Goal: Task Accomplishment & Management: Complete application form

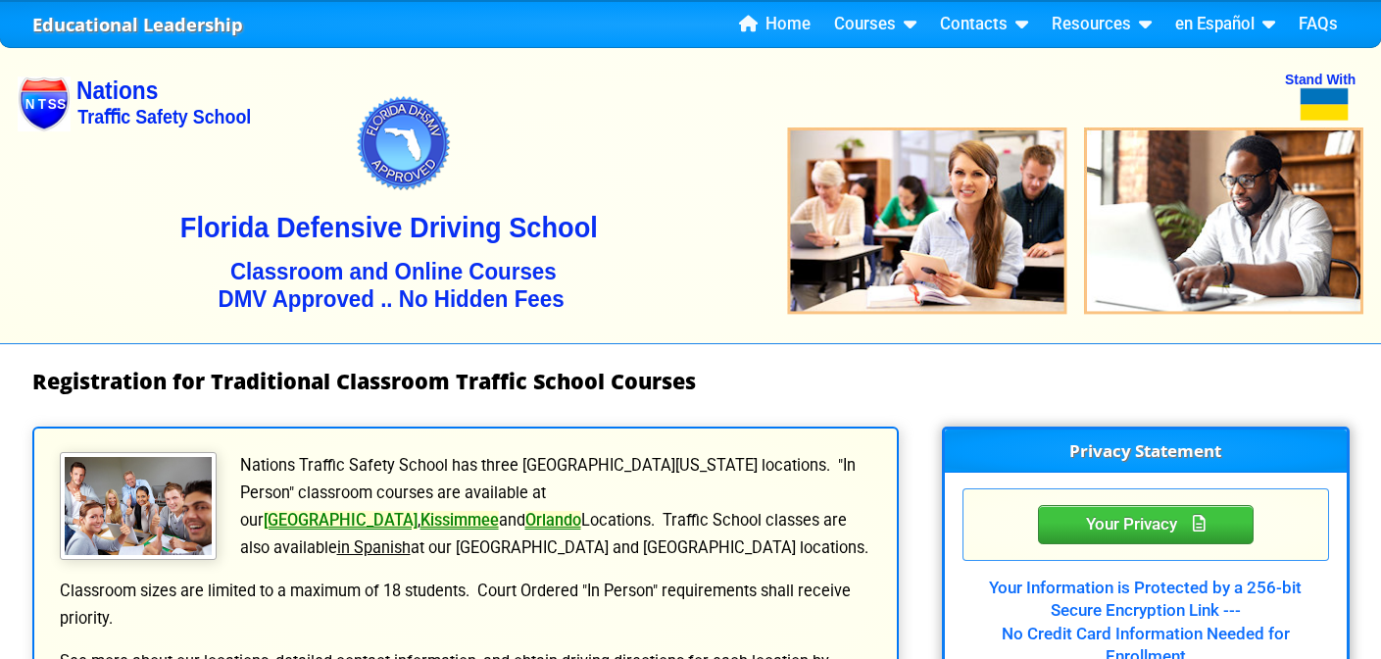
select select "4"
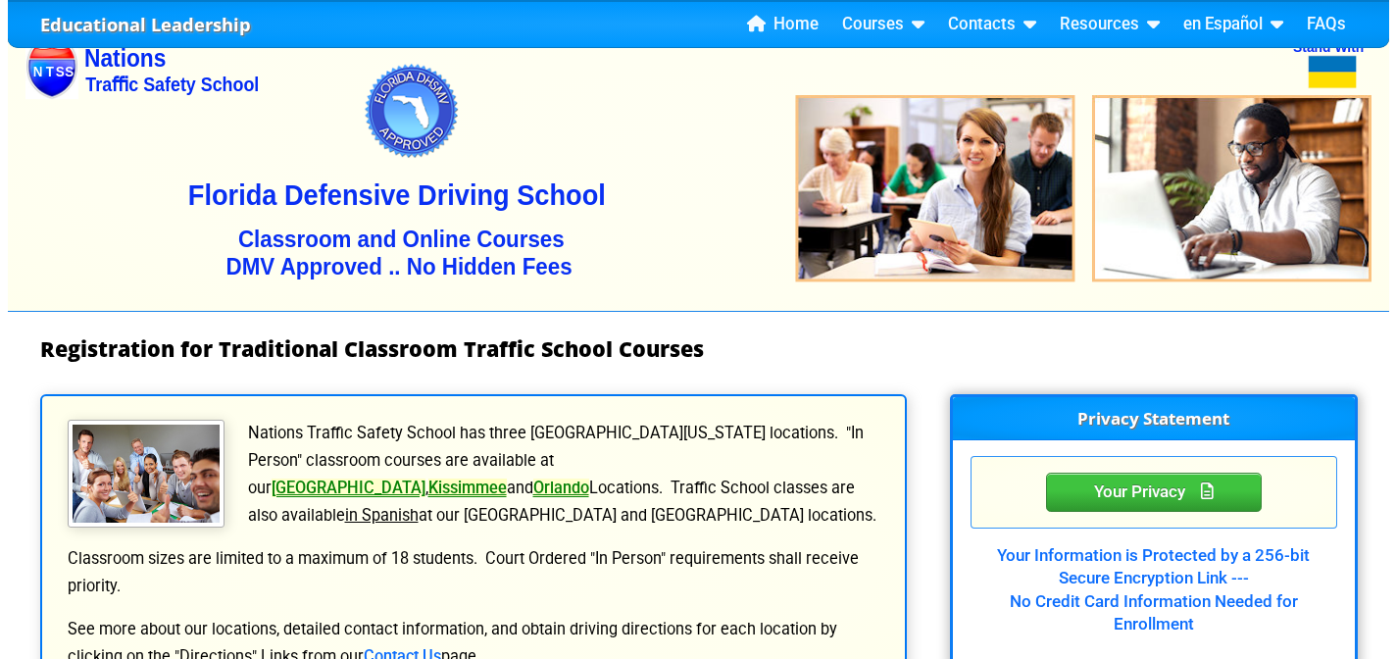
scroll to position [32, 0]
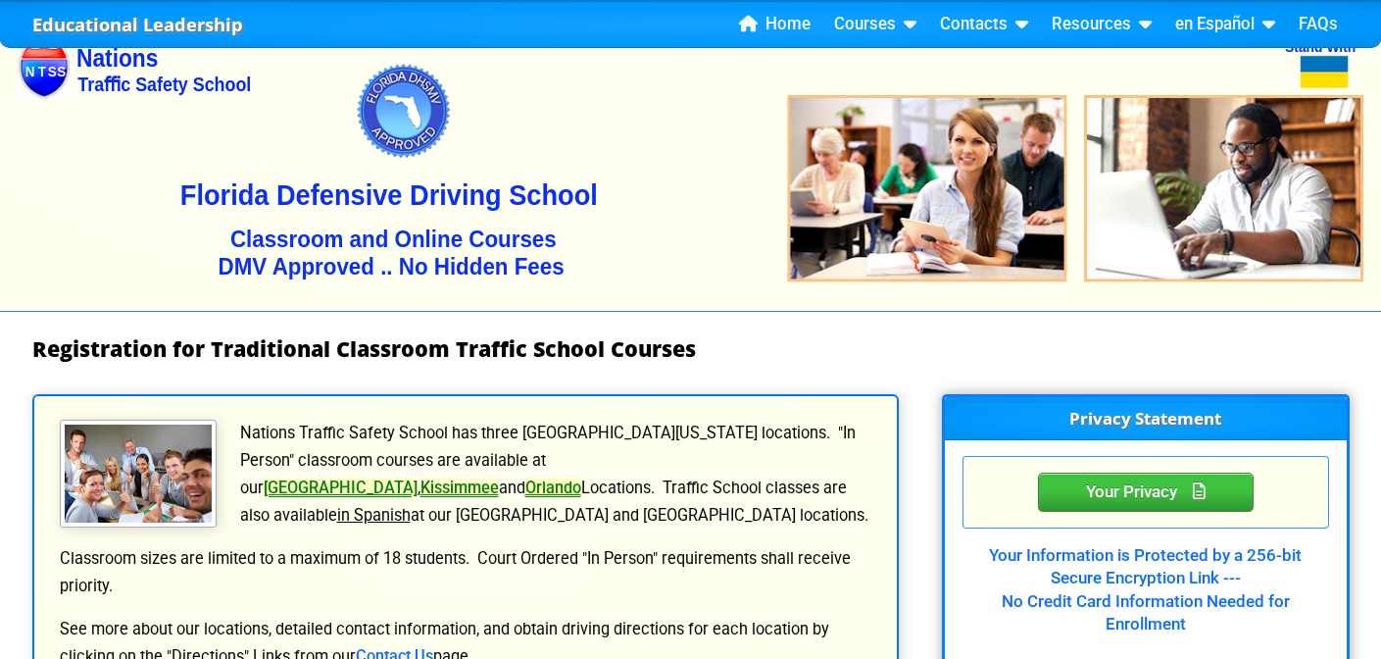
click at [581, 478] on link "Orlando" at bounding box center [553, 487] width 56 height 19
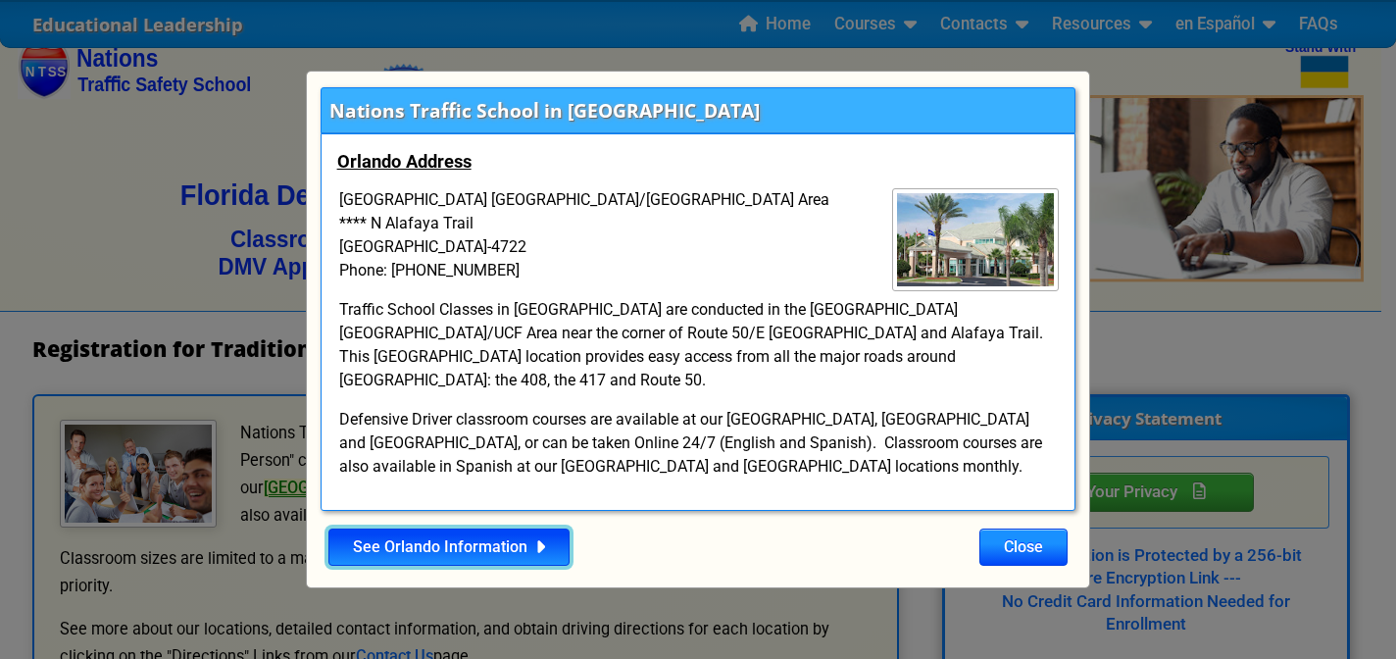
click at [480, 535] on link "See Orlando Information" at bounding box center [448, 546] width 241 height 37
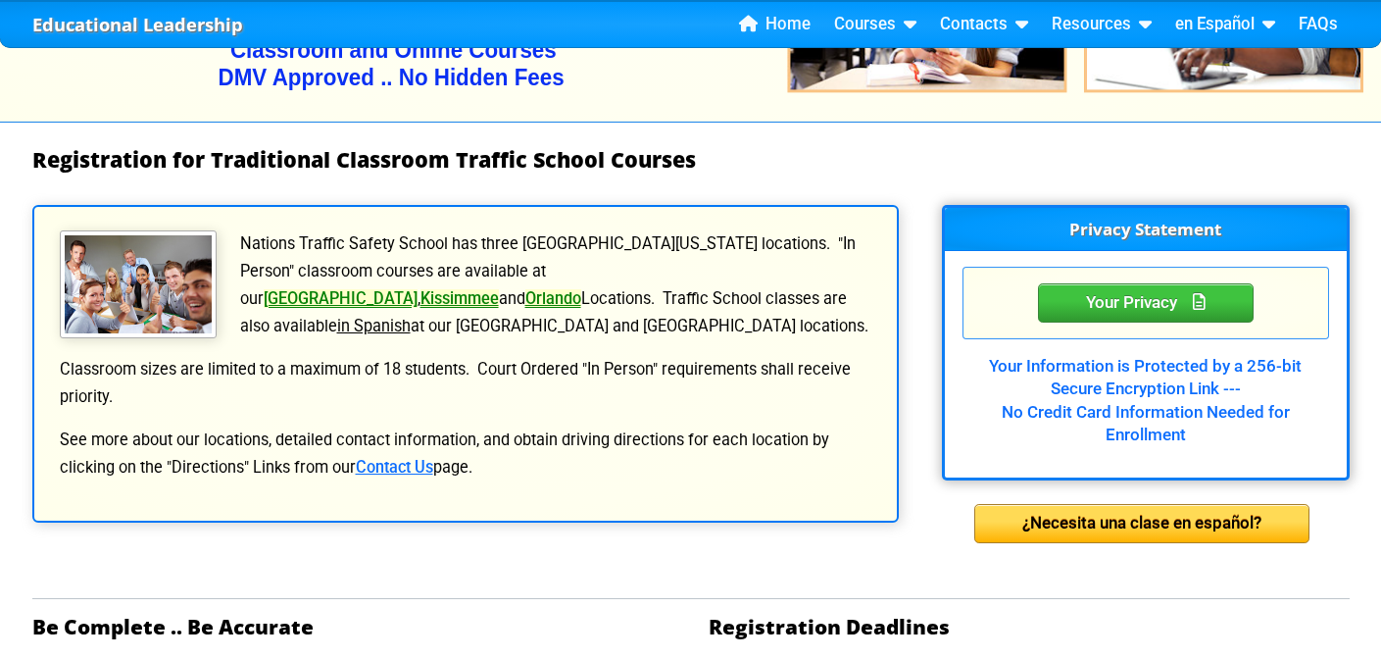
scroll to position [365, 0]
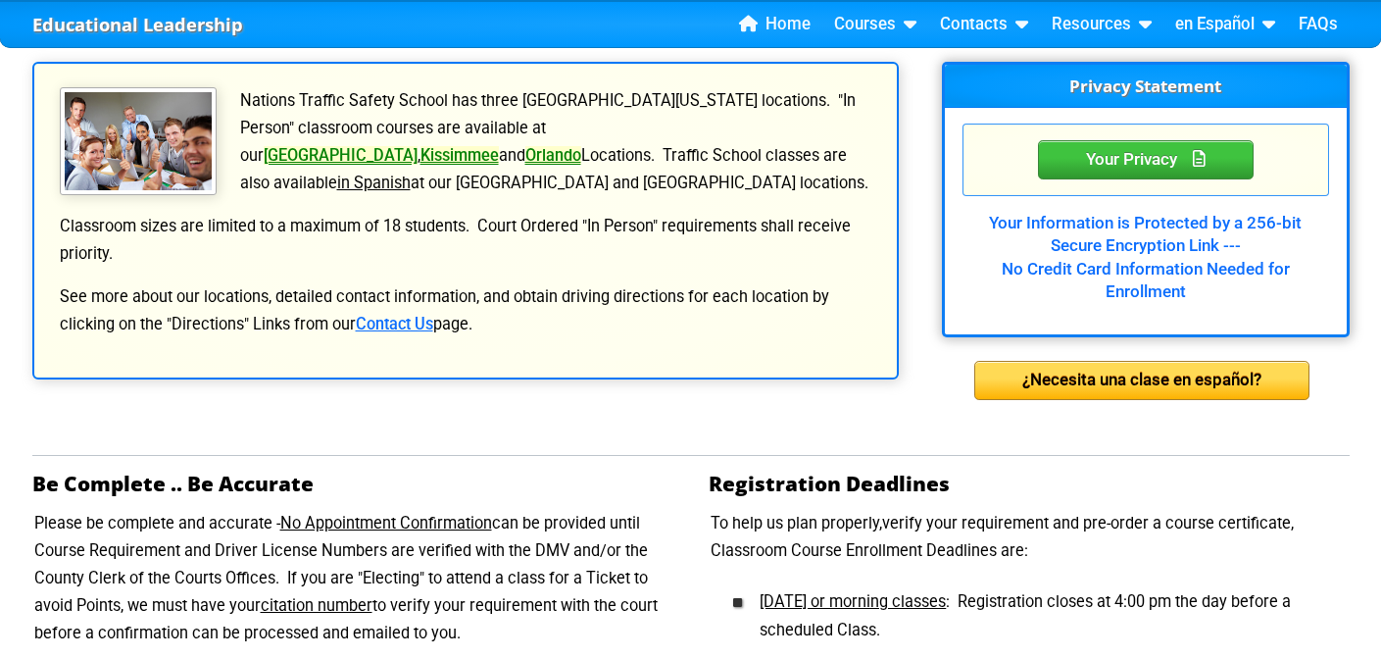
click at [618, 140] on p "Nations Traffic Safety School has three great Central Florida locations. "In Pe…" at bounding box center [465, 142] width 815 height 110
click at [499, 146] on link "Kissimmee" at bounding box center [459, 155] width 78 height 19
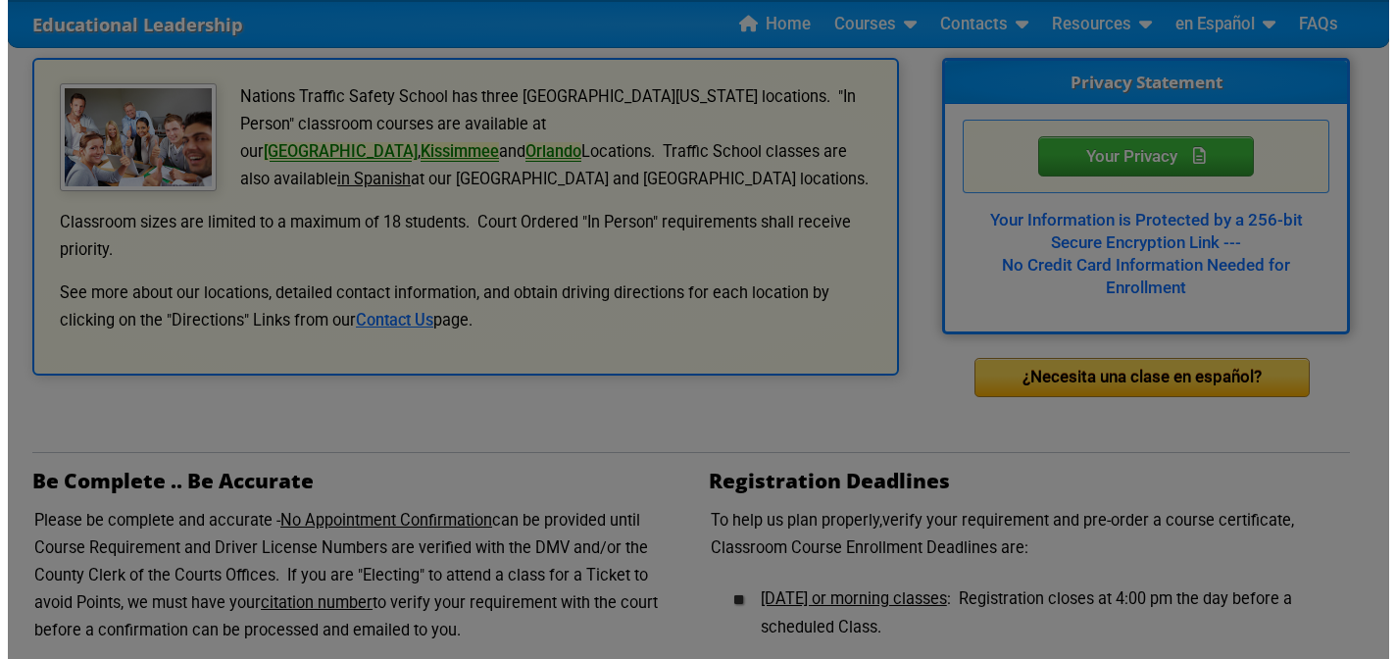
scroll to position [368, 0]
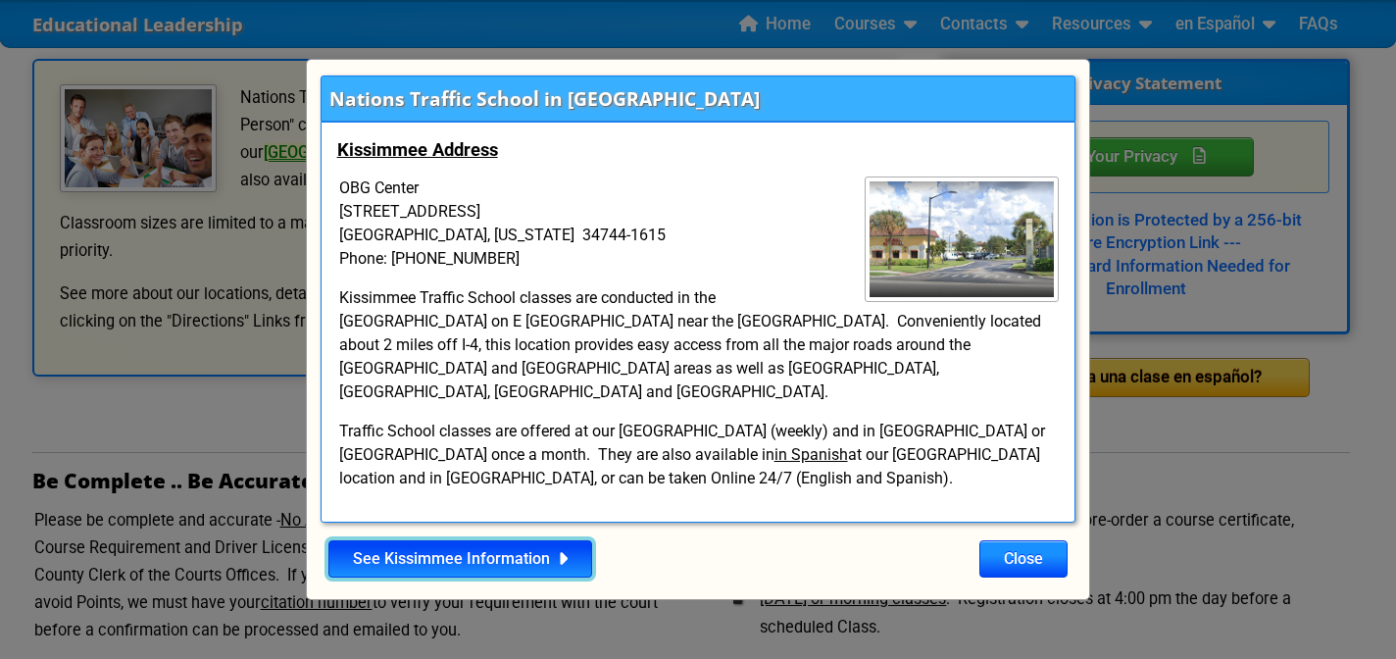
click at [526, 540] on link "See Kissimmee Information" at bounding box center [460, 558] width 264 height 37
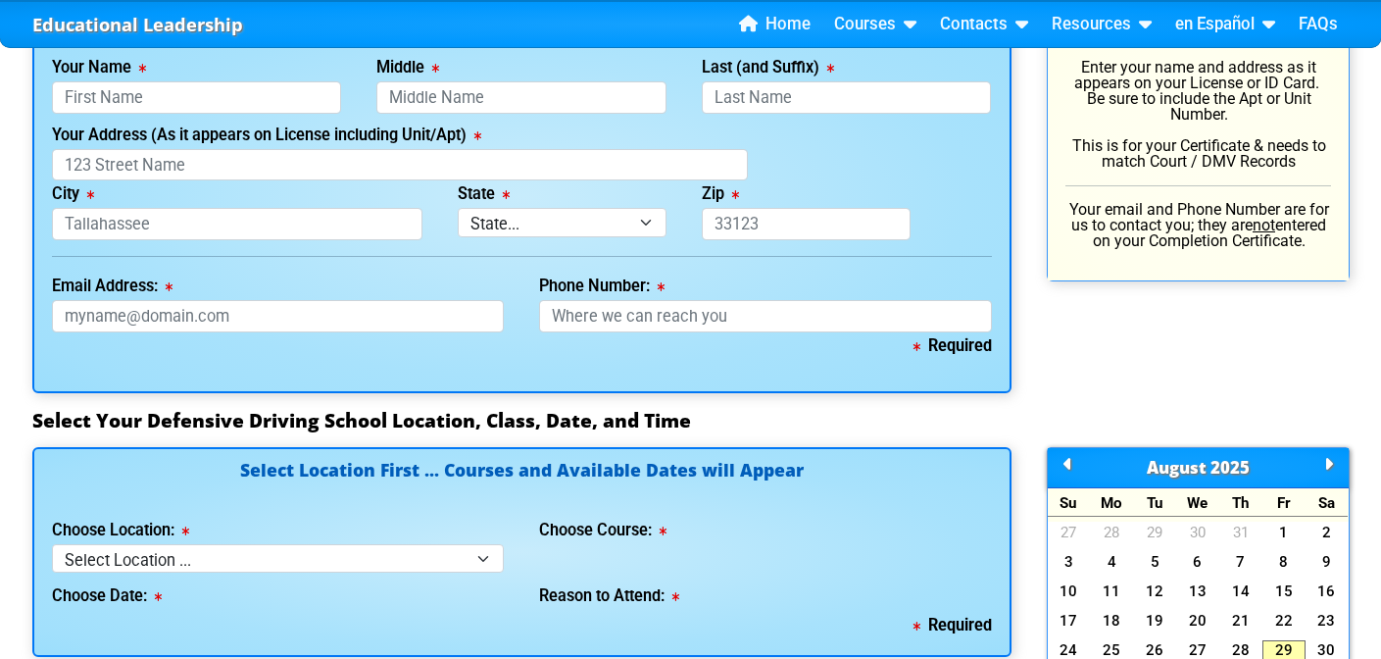
scroll to position [1220, 0]
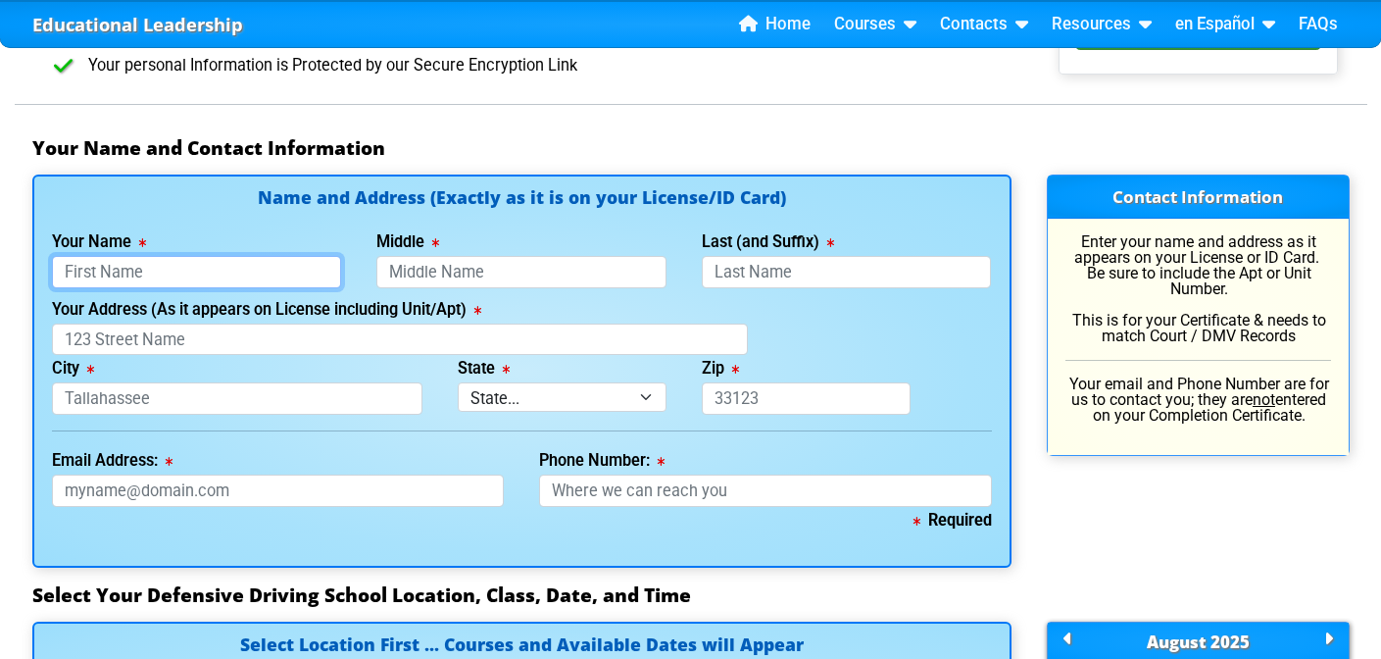
click at [199, 262] on input "Your Name" at bounding box center [197, 272] width 290 height 32
type input "[PERSON_NAME]"
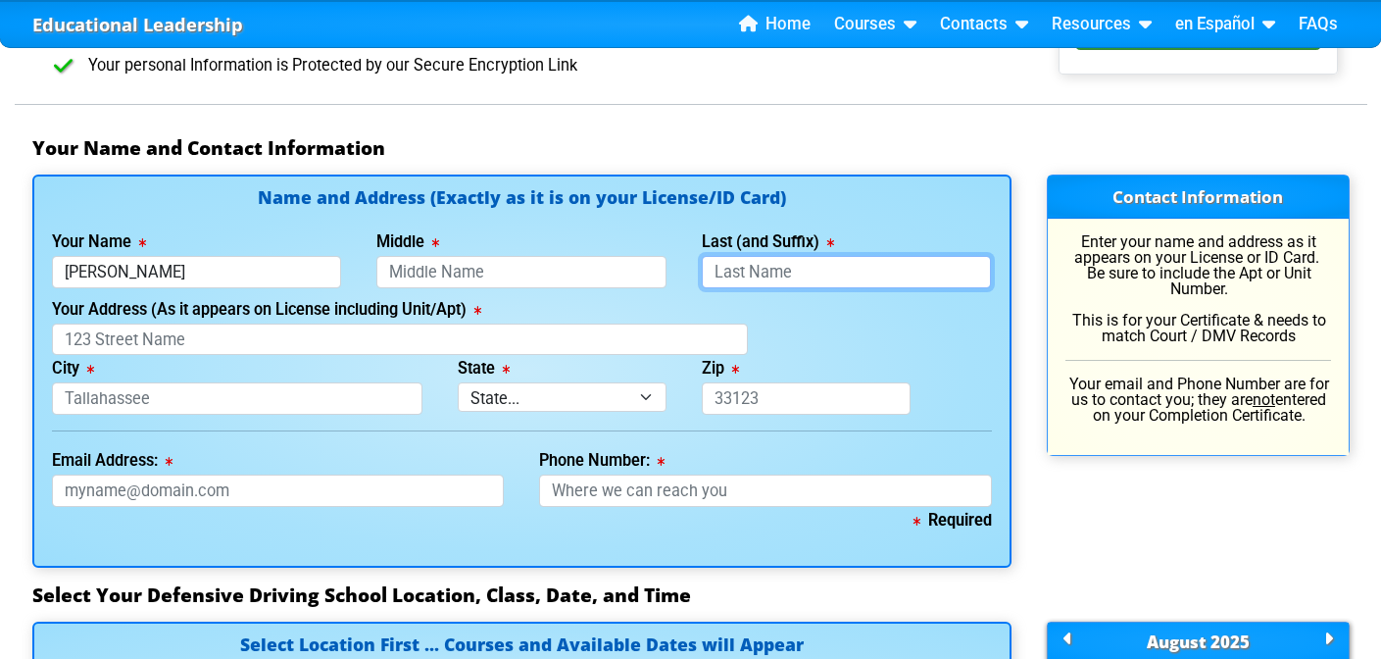
type input "[PERSON_NAME]"
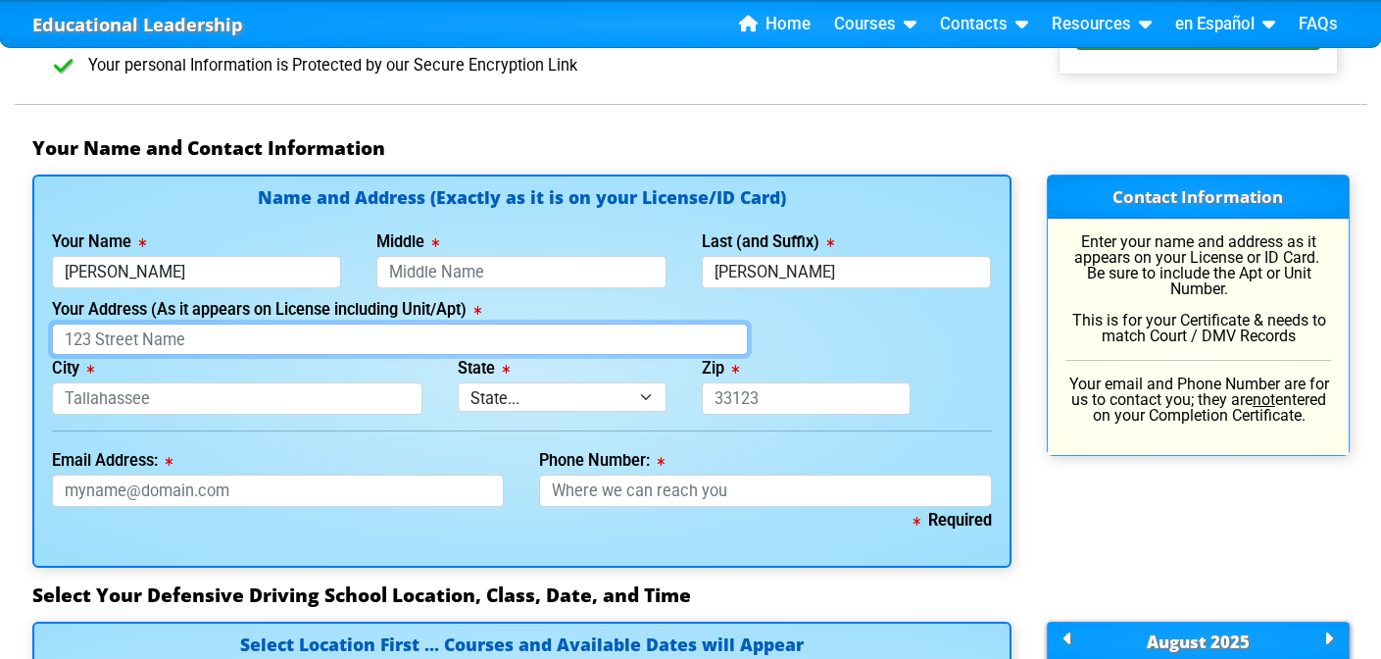
type input "1103 [PERSON_NAME] ct."
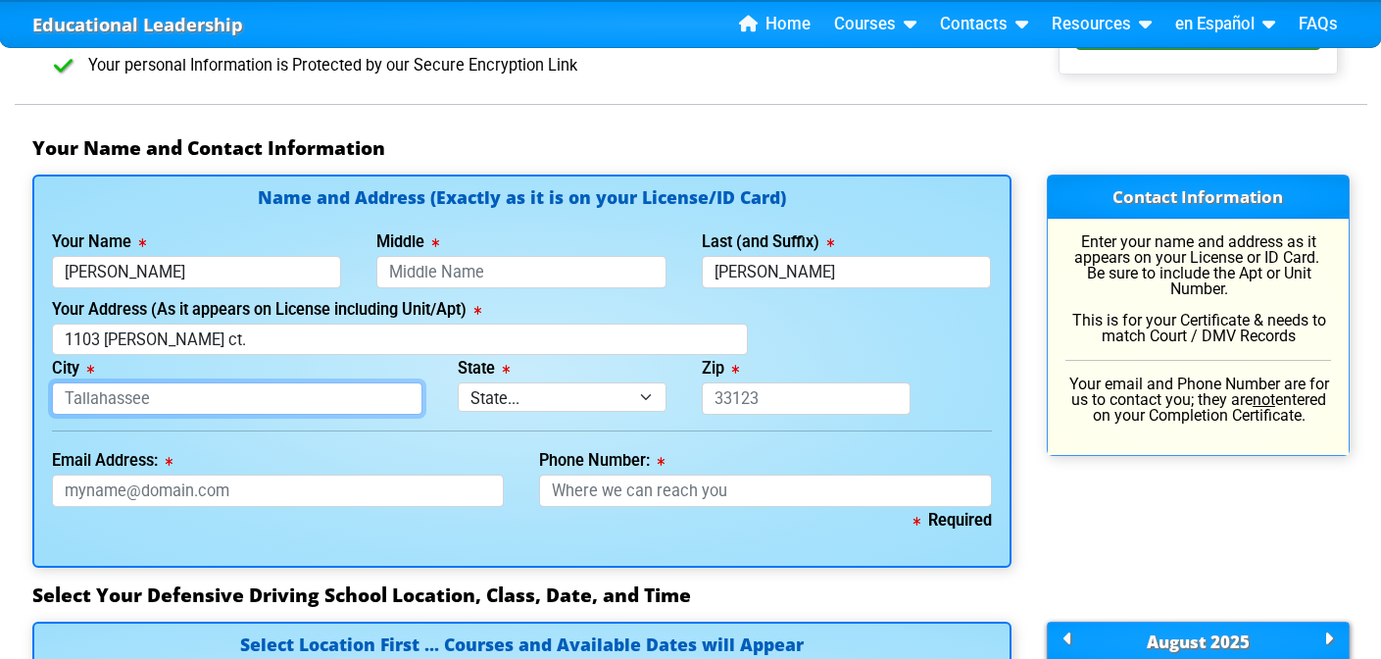
type input "celebration"
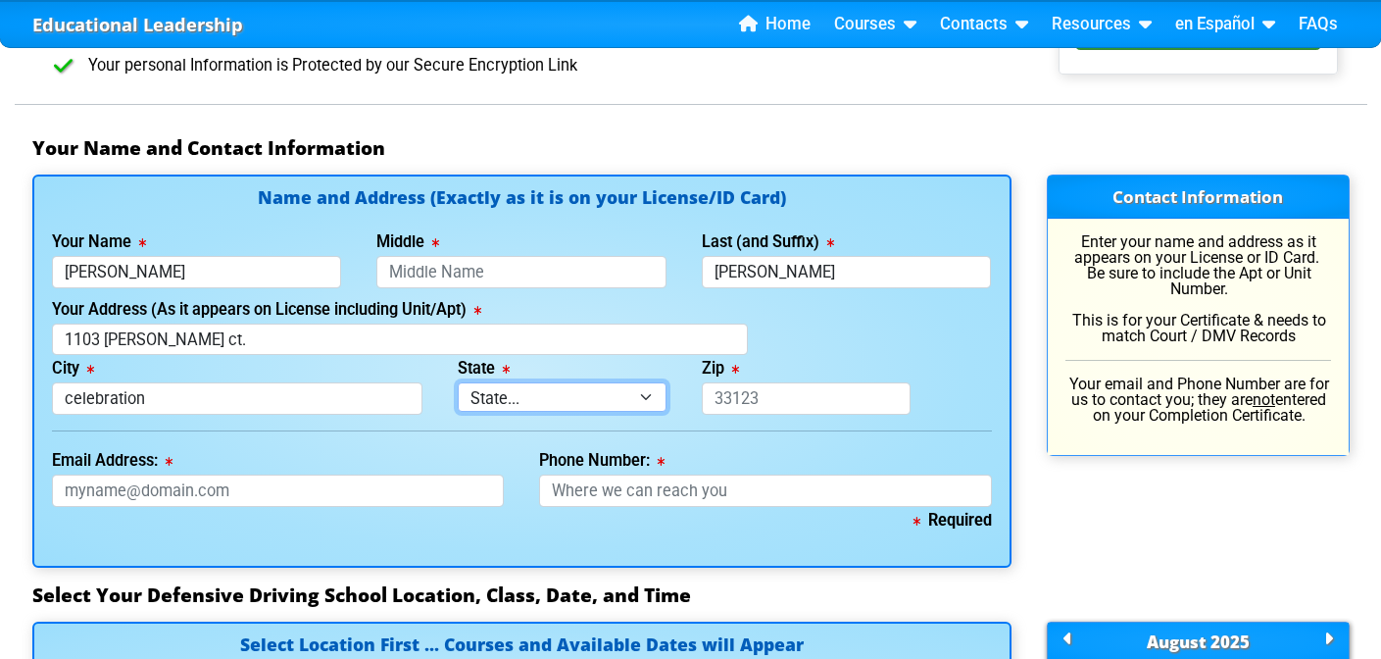
select select "{"fullName":"[US_STATE]","abbreviation":"FL","uniqueId":"1d559909-6cf0-4a4d-848…"
type input "34747"
type input "[EMAIL_ADDRESS][DOMAIN_NAME]"
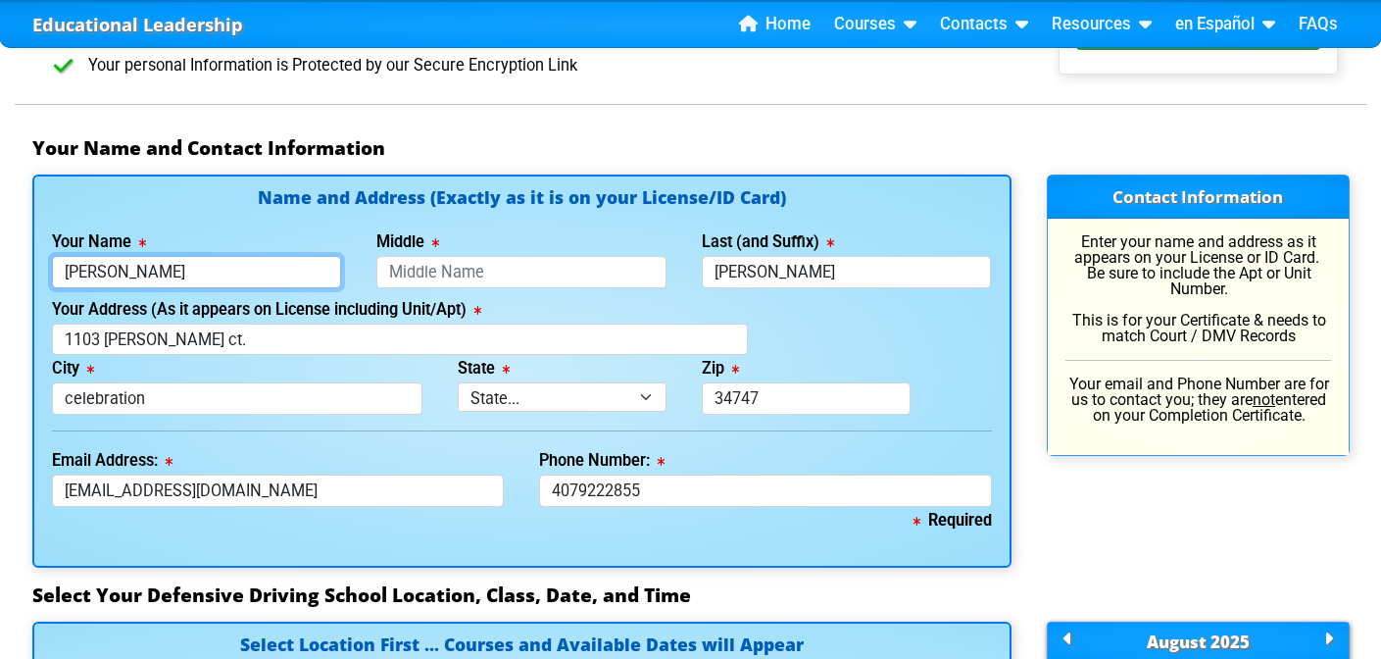
type input "[PHONE_NUMBER]"
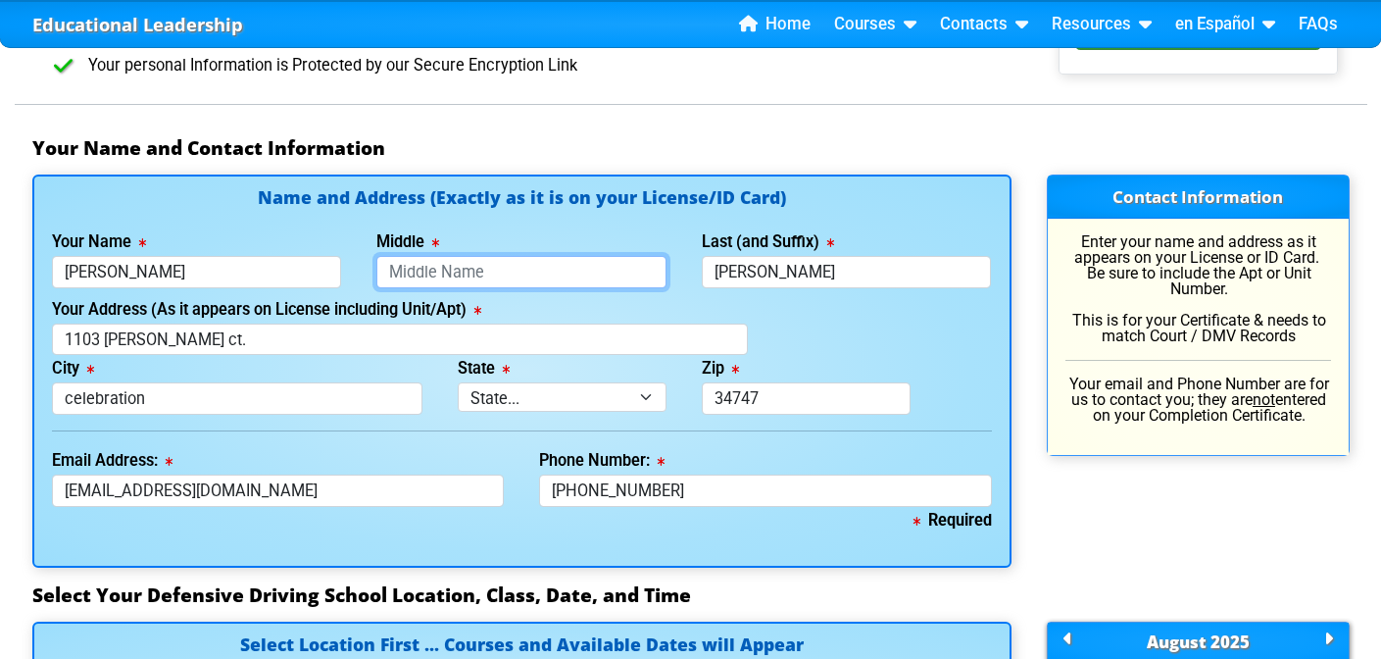
click at [404, 283] on input "Middle" at bounding box center [521, 272] width 290 height 32
type input "[PERSON_NAME]"
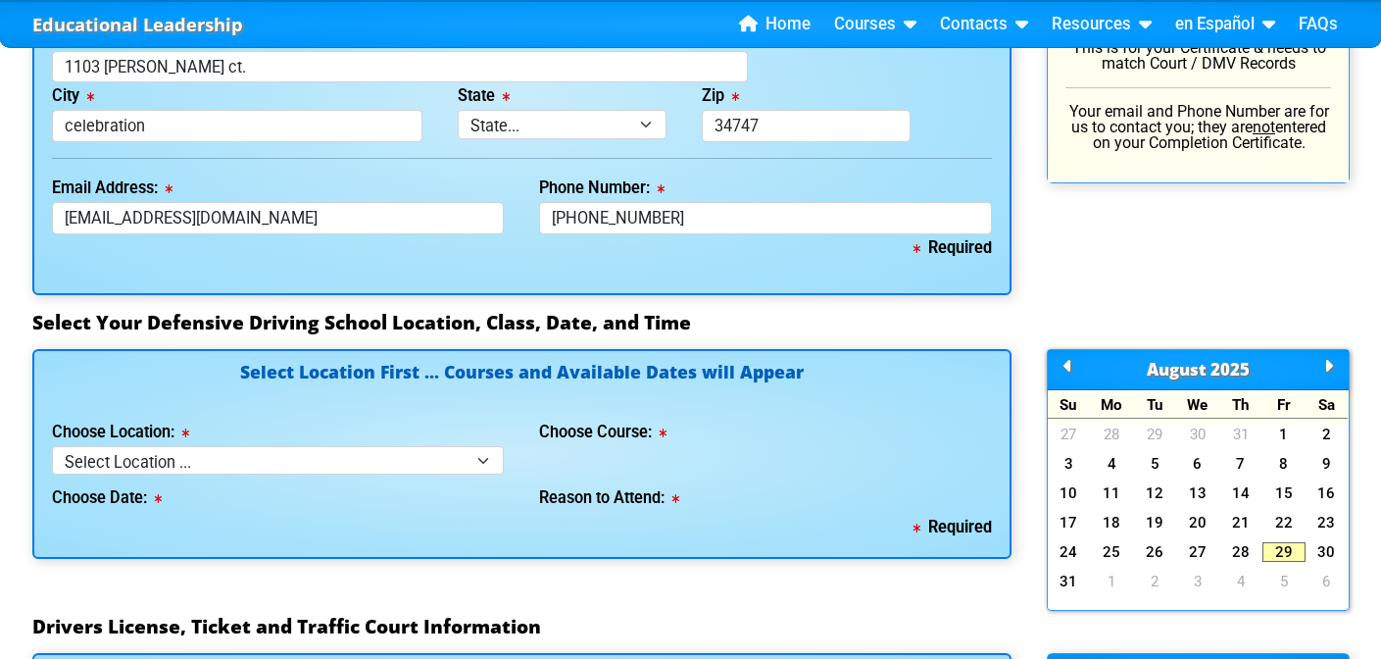
scroll to position [1502, 0]
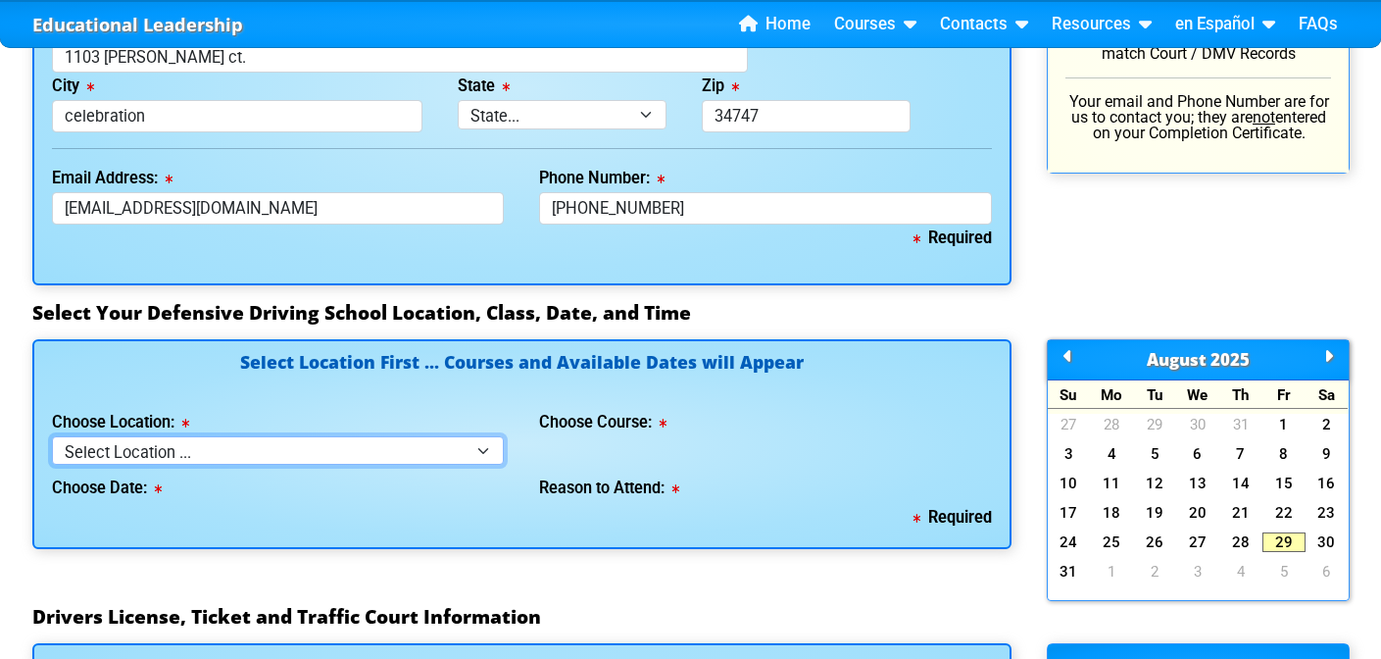
click at [237, 464] on select "Select Location ... Tampa Orlando Kissimmee Tampa - en español Kissimmee - en e…" at bounding box center [278, 450] width 453 height 28
select select "4"
click at [52, 436] on select "Select Location ... Tampa Orlando Kissimmee Tampa - en español Kissimmee - en e…" at bounding box center [278, 450] width 453 height 28
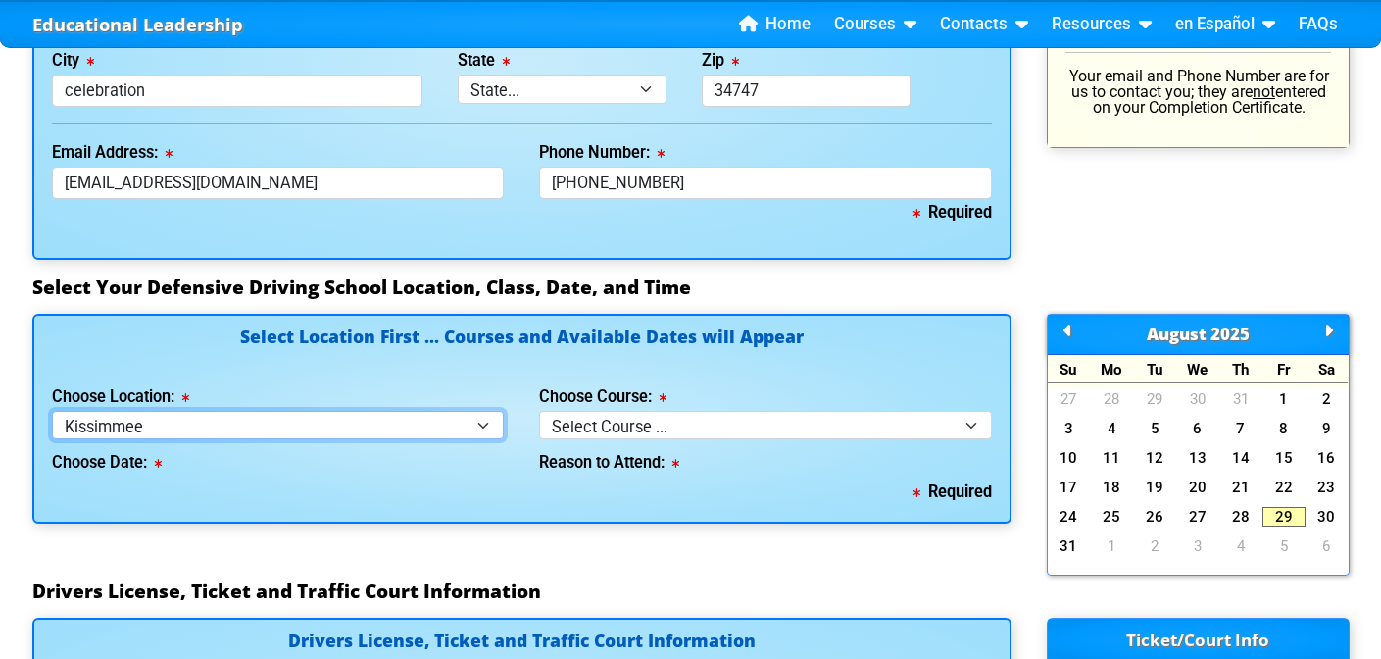
scroll to position [1525, 0]
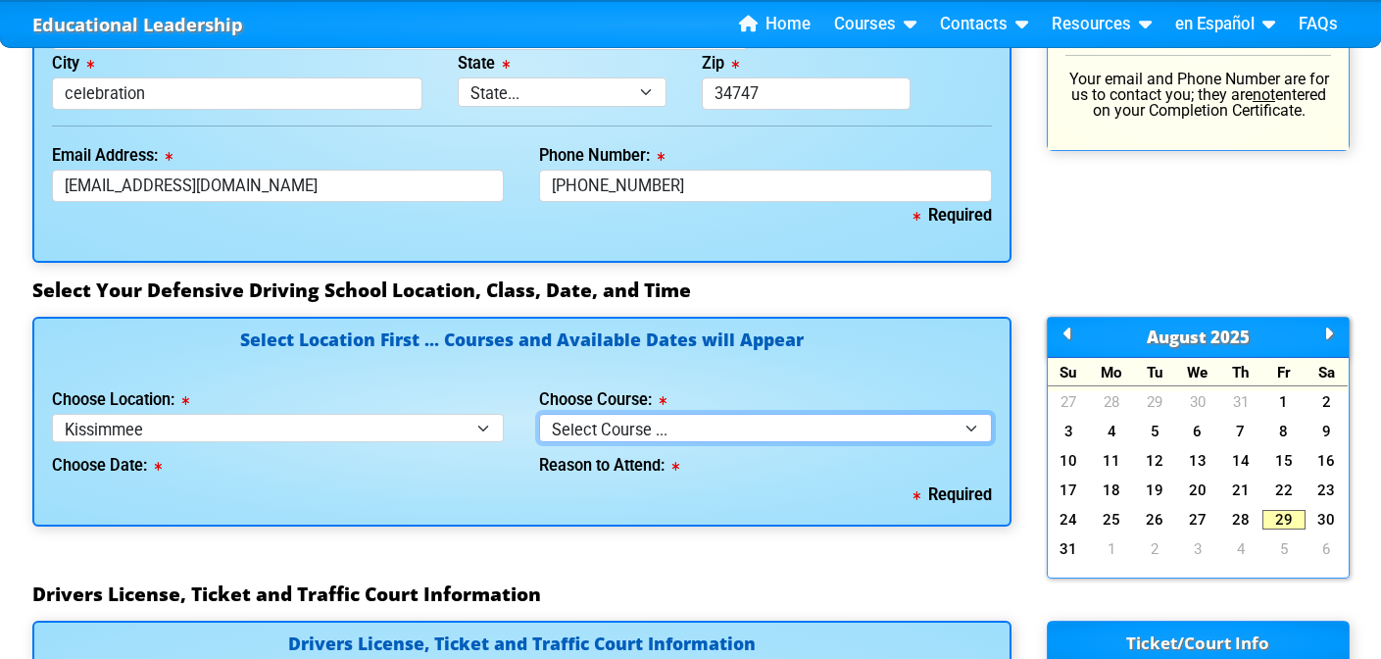
click at [696, 430] on select "Select Course ... 4 Hour BDI Class (Basic Course & TCAC) 4 Hour Under 25 Class …" at bounding box center [765, 428] width 453 height 28
select select "5"
click at [539, 414] on select "Select Course ... 4 Hour BDI Class (Basic Course & TCAC) 4 Hour Under 25 Class …" at bounding box center [765, 428] width 453 height 28
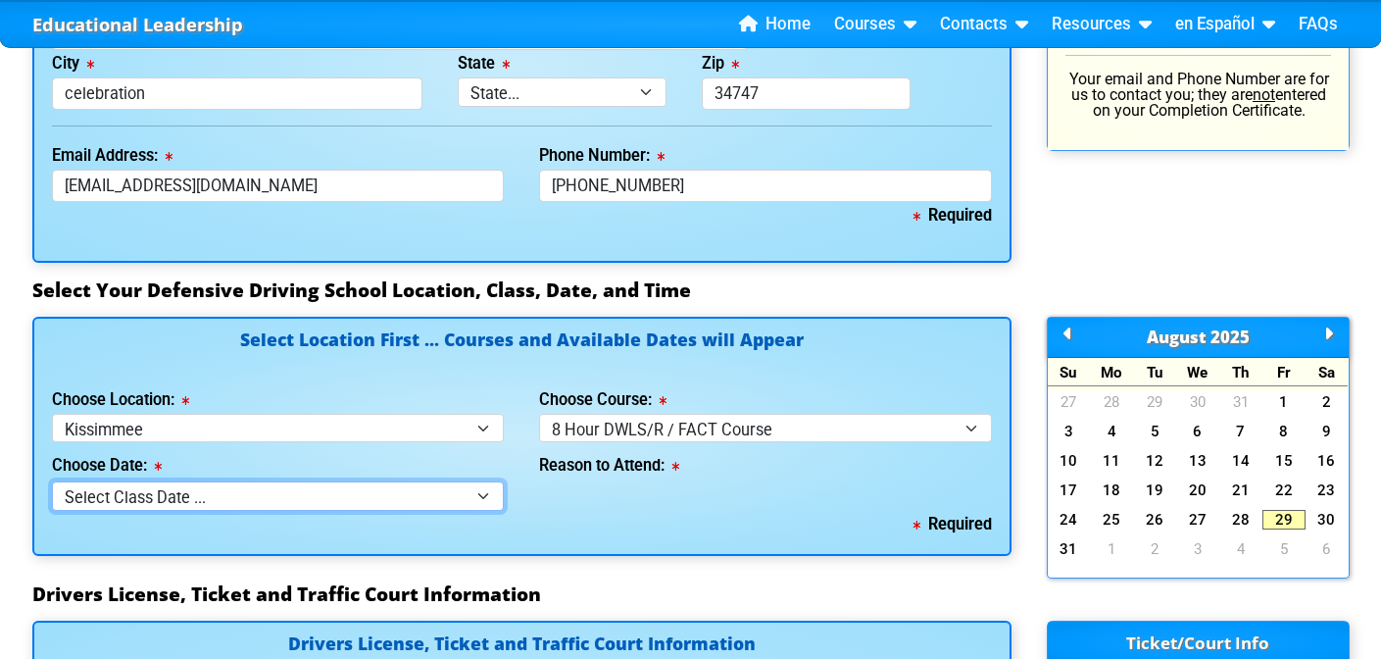
click at [338, 501] on select "Select Class Date ... Sep 10 -- (Wednesday from 9:30am-6:30pm)" at bounding box center [278, 495] width 453 height 28
select select "09/10/2025, 11"
click at [52, 481] on select "Select Class Date ... Sep 10 -- (Wednesday from 9:30am-6:30pm)" at bounding box center [278, 495] width 453 height 28
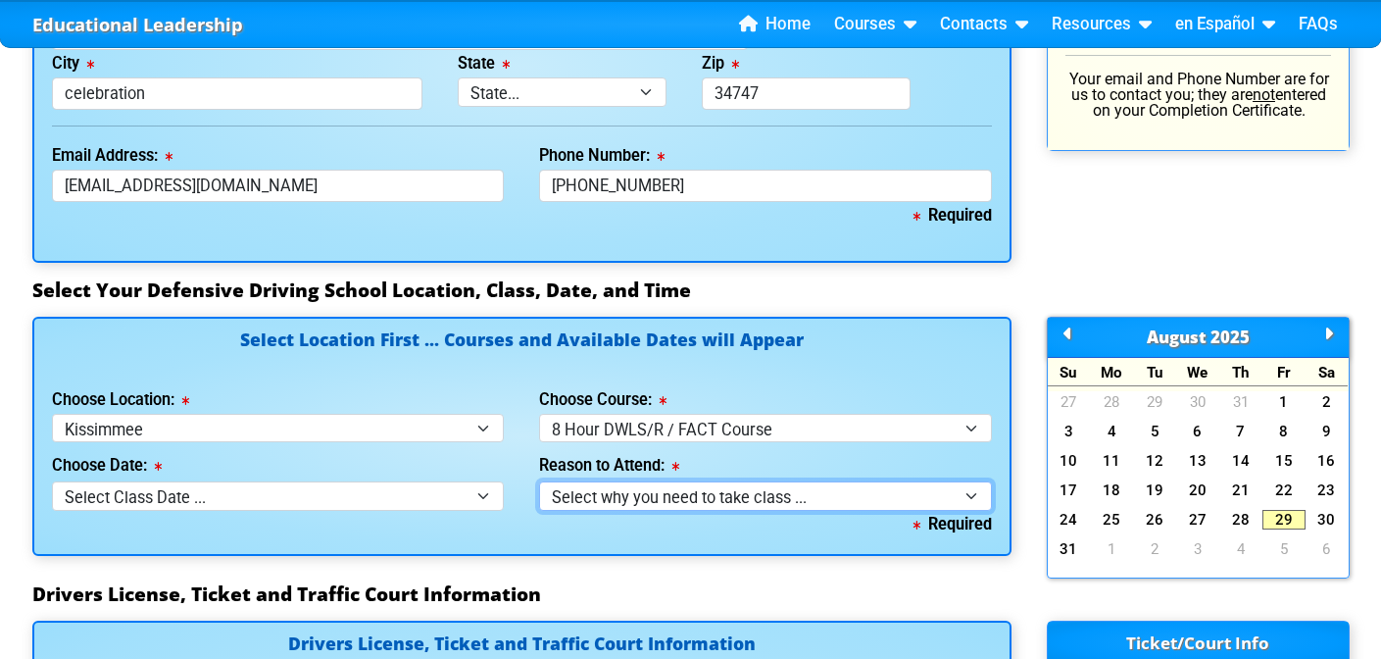
click at [680, 507] on select "Select why you need to take class ... Court Order for Driving on Suspended Lice…" at bounding box center [765, 495] width 453 height 28
select select "8 Hour DWLS/R - Court Ordered"
click at [539, 481] on select "Select why you need to take class ... Court Order for Driving on Suspended Lice…" at bounding box center [765, 495] width 453 height 28
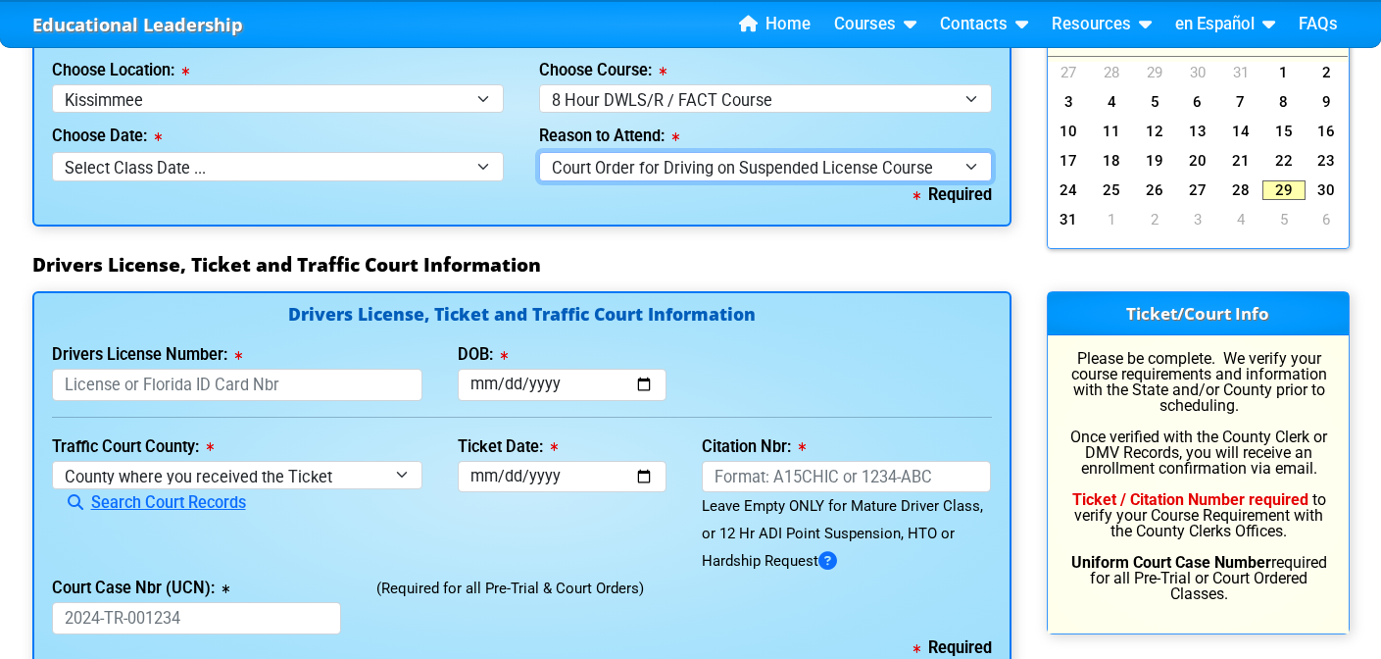
scroll to position [1854, 0]
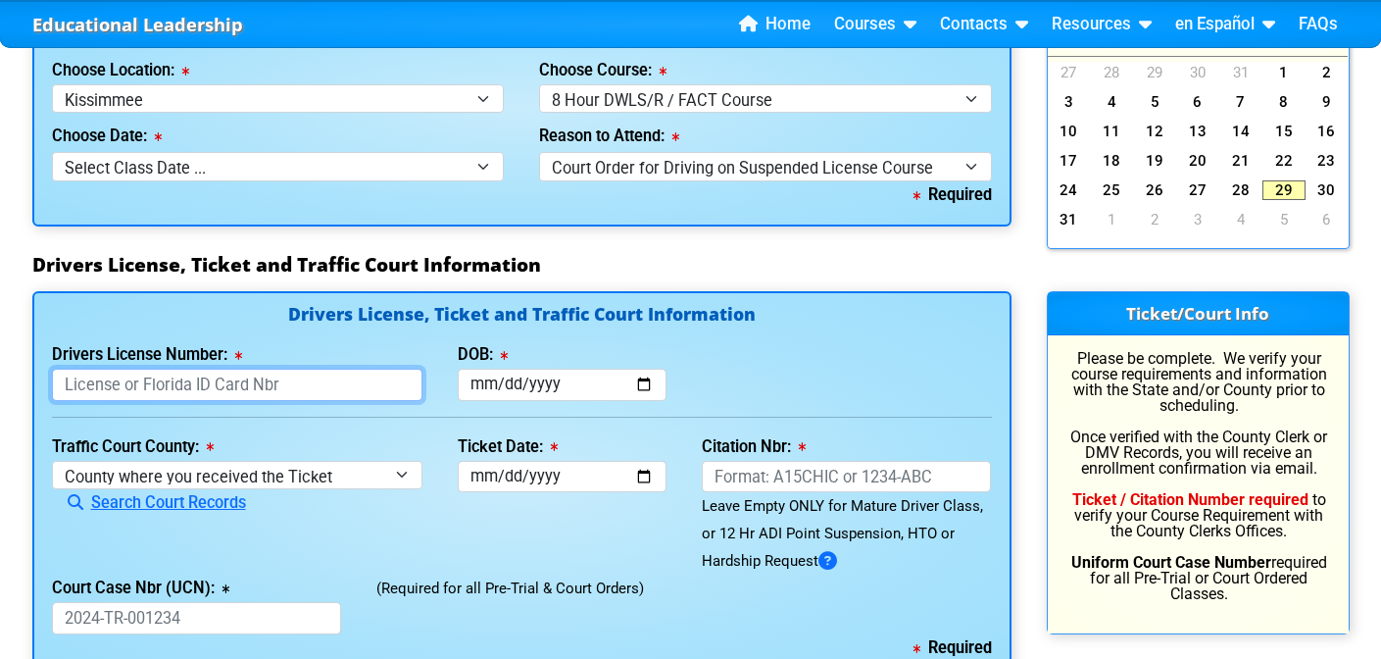
click at [184, 381] on input "Drivers License Number:" at bounding box center [237, 384] width 371 height 32
type input "M226910204000"
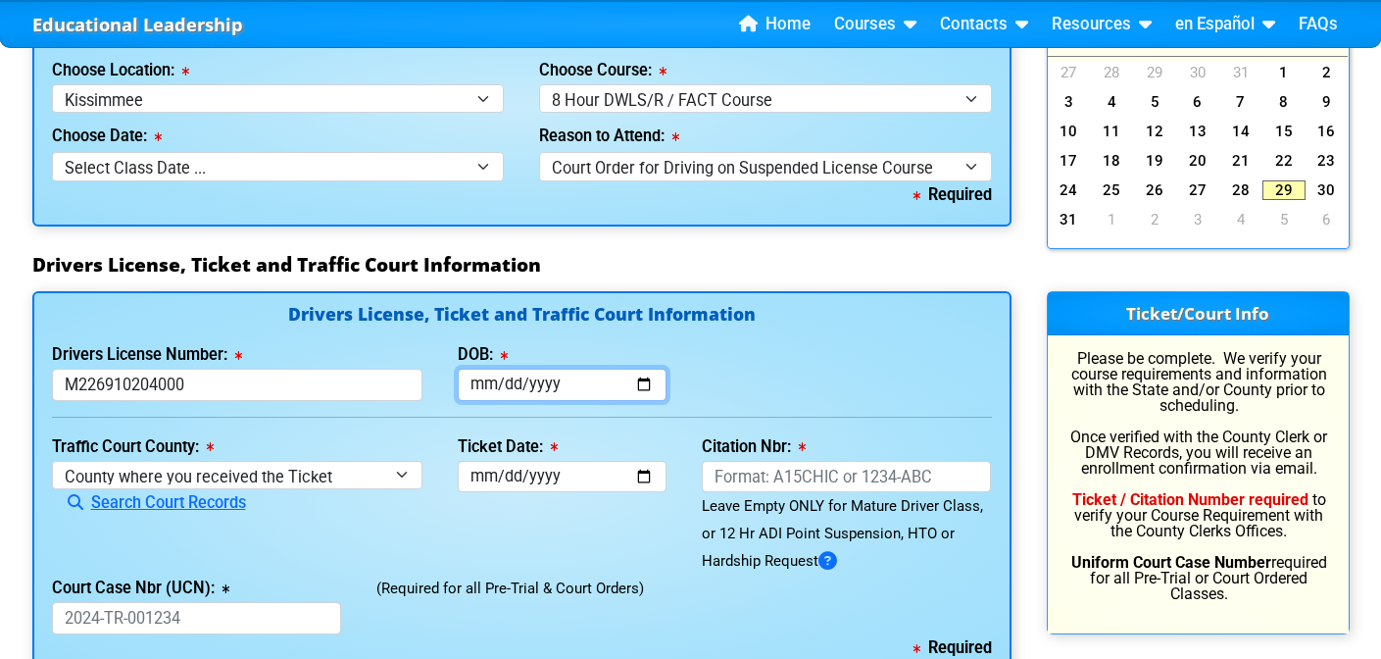
click at [556, 385] on input "DOB:" at bounding box center [562, 384] width 209 height 32
click at [591, 386] on input "DOB:" at bounding box center [562, 384] width 209 height 32
click at [590, 386] on input "DOB:" at bounding box center [562, 384] width 209 height 32
click at [652, 390] on input "DOB:" at bounding box center [562, 384] width 209 height 32
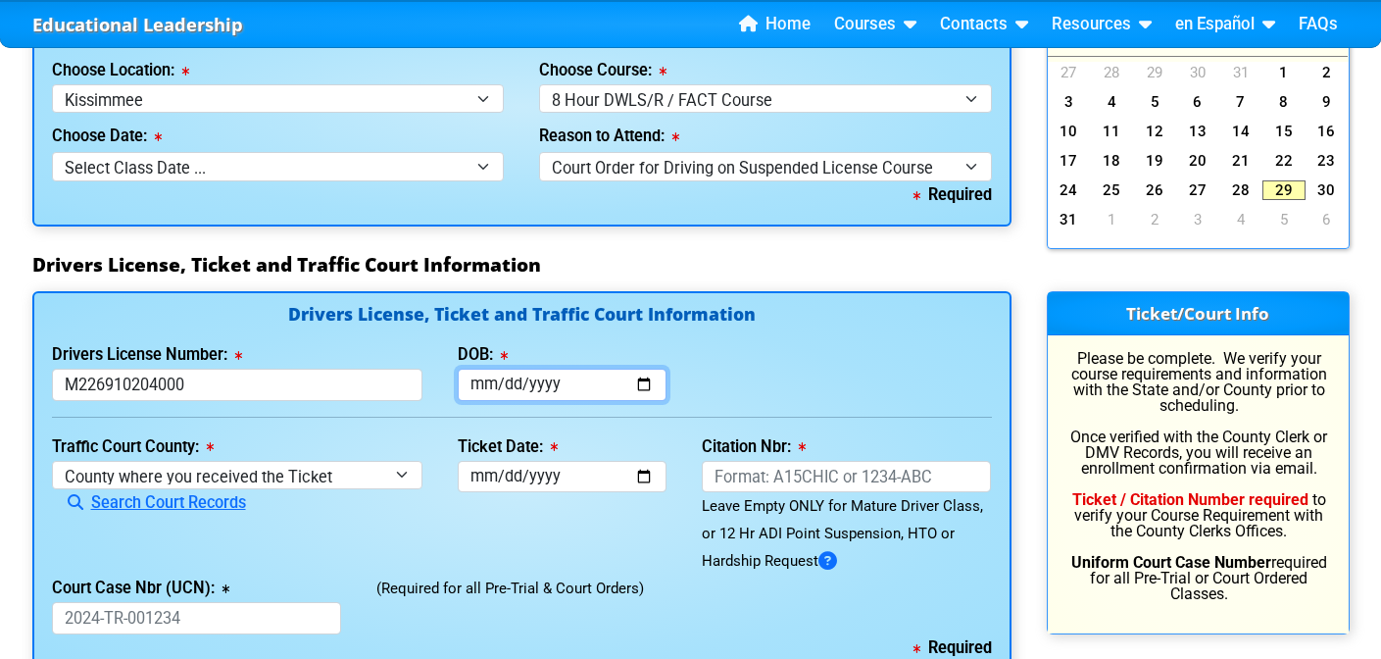
click at [568, 371] on input "DOB:" at bounding box center [562, 384] width 209 height 32
type input "1994-09-14"
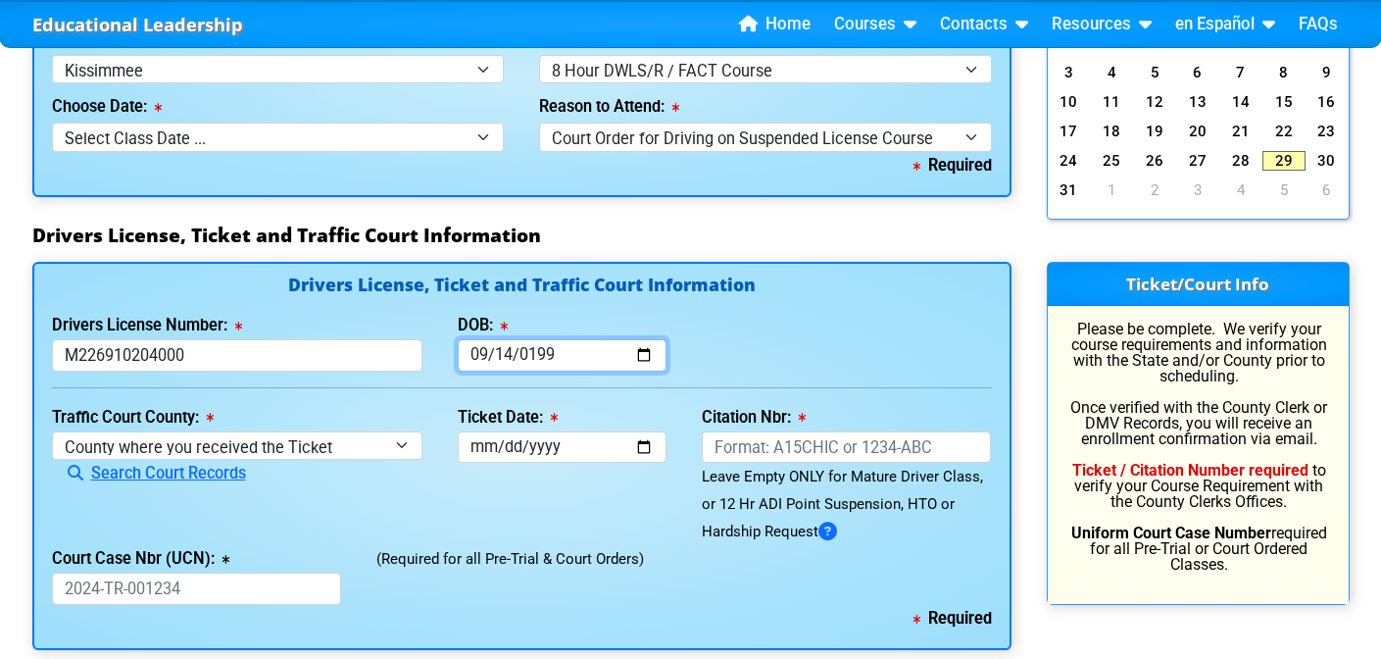
scroll to position [1886, 0]
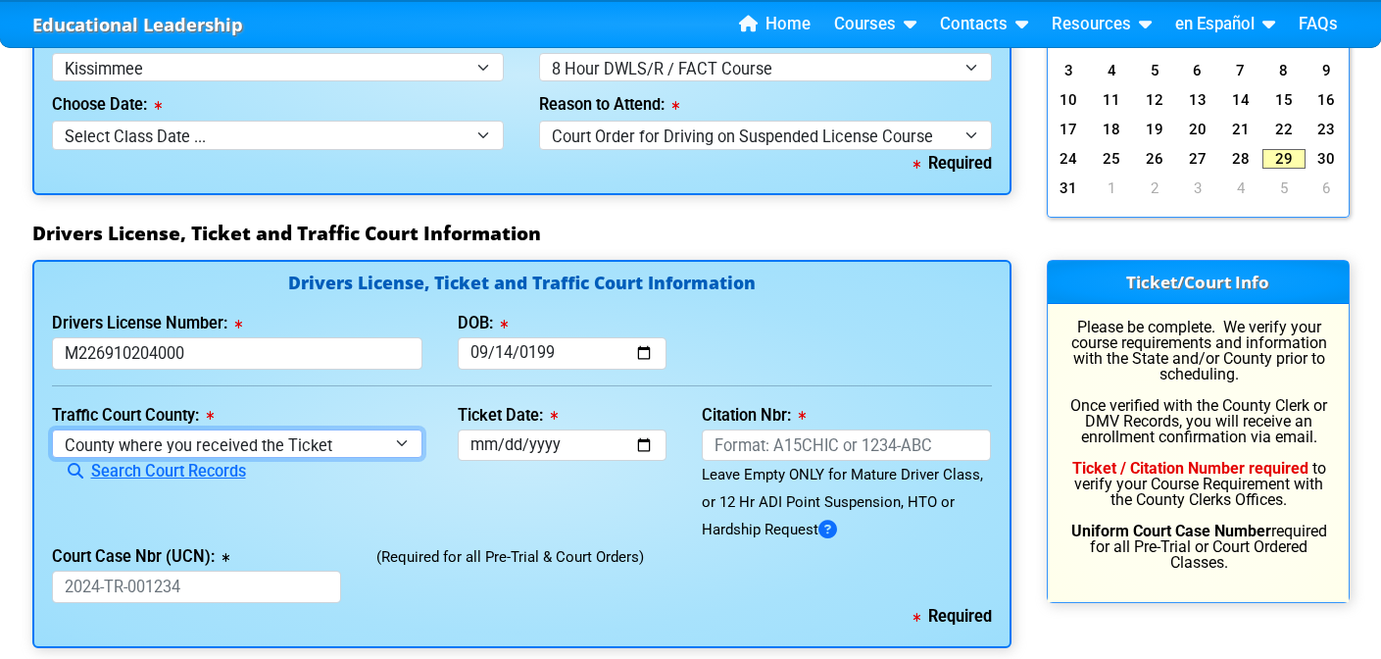
click at [344, 445] on select "County where you received the Ticket Out of State Out of State - Georgia Out of…" at bounding box center [237, 443] width 371 height 28
click at [52, 429] on select "County where you received the Ticket Out of State Out of State - Georgia Out of…" at bounding box center [237, 443] width 371 height 28
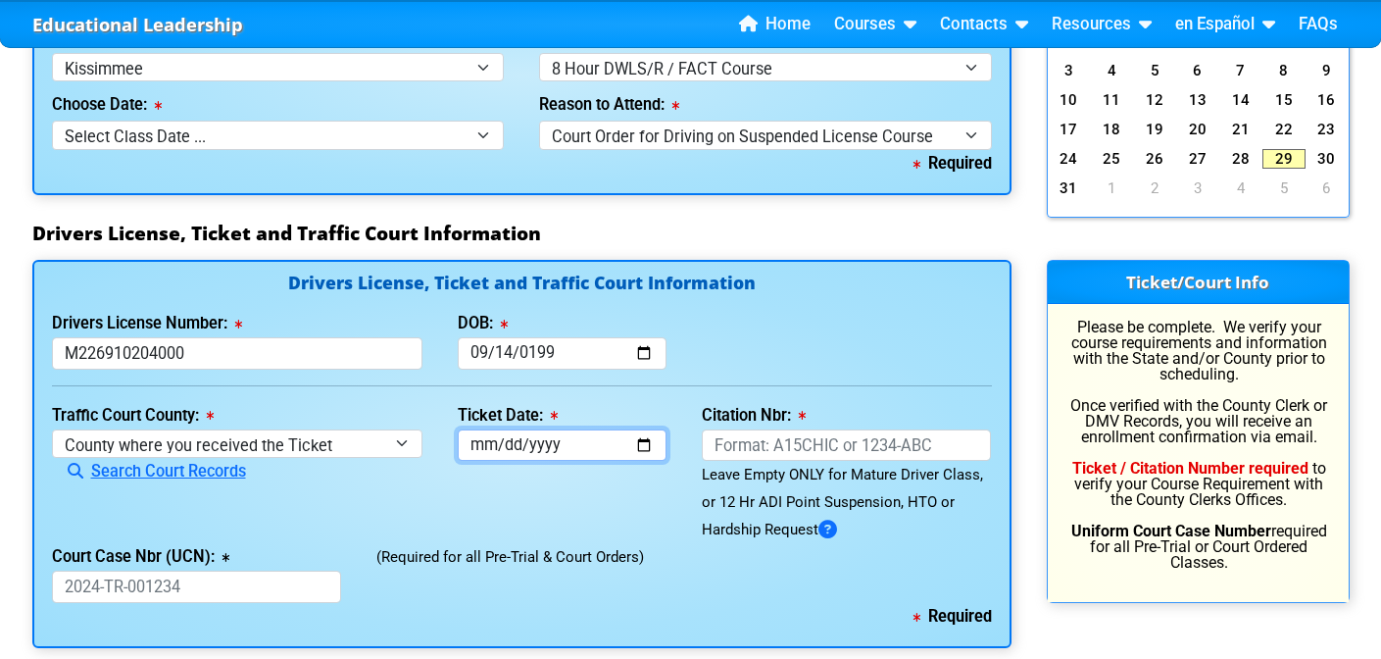
click at [604, 448] on input "Ticket Date:" at bounding box center [562, 445] width 209 height 32
type input "2025-05-14"
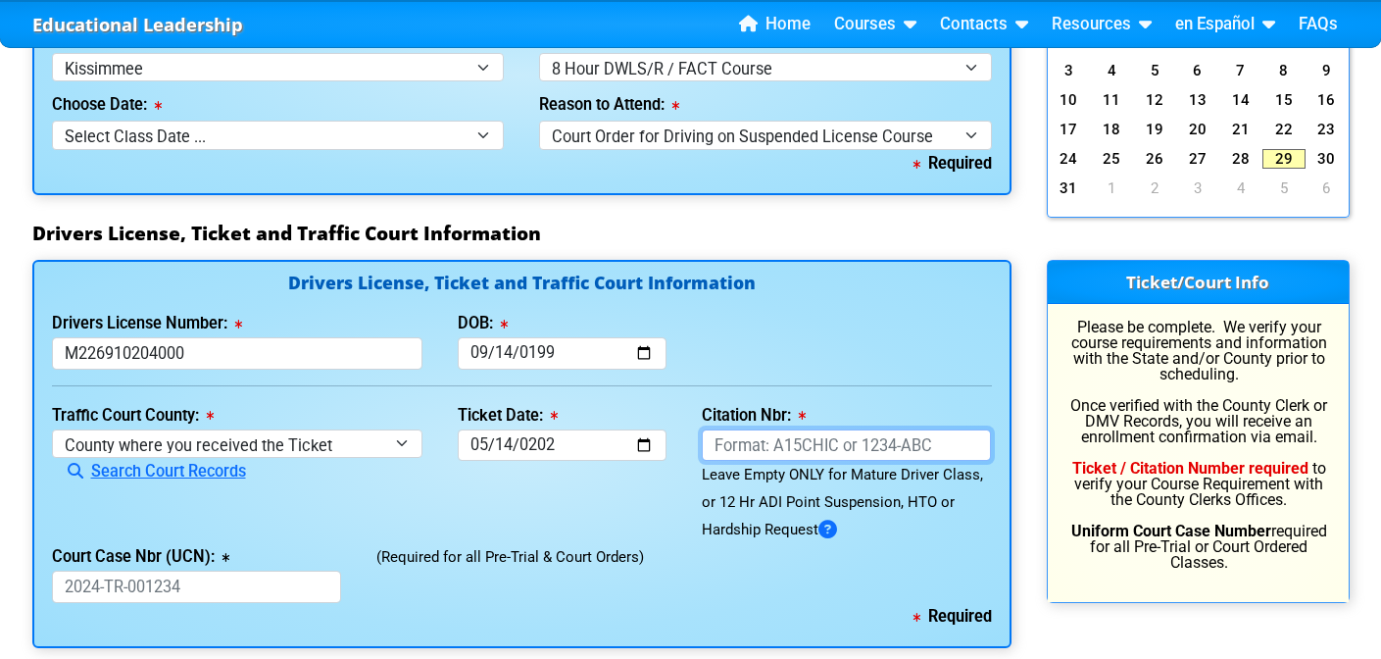
click at [811, 450] on input "Citation Nbr:" at bounding box center [847, 445] width 290 height 32
type input "AL62LPE"
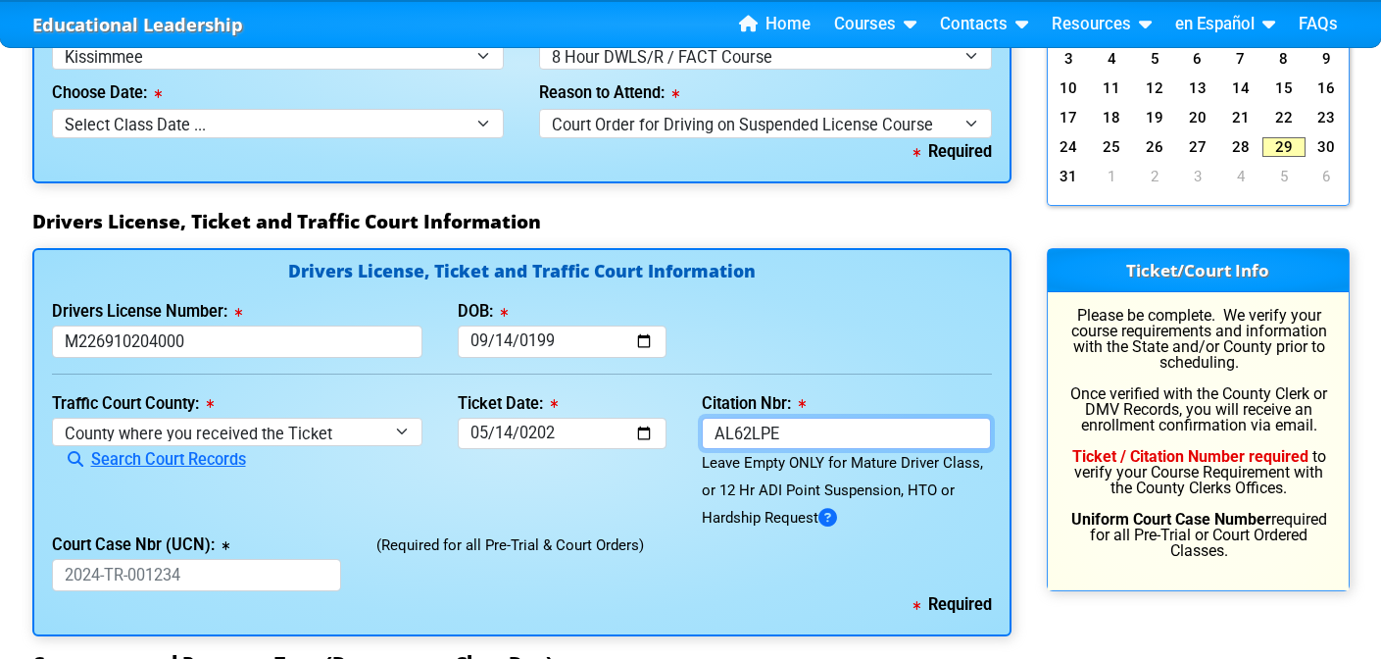
scroll to position [1912, 0]
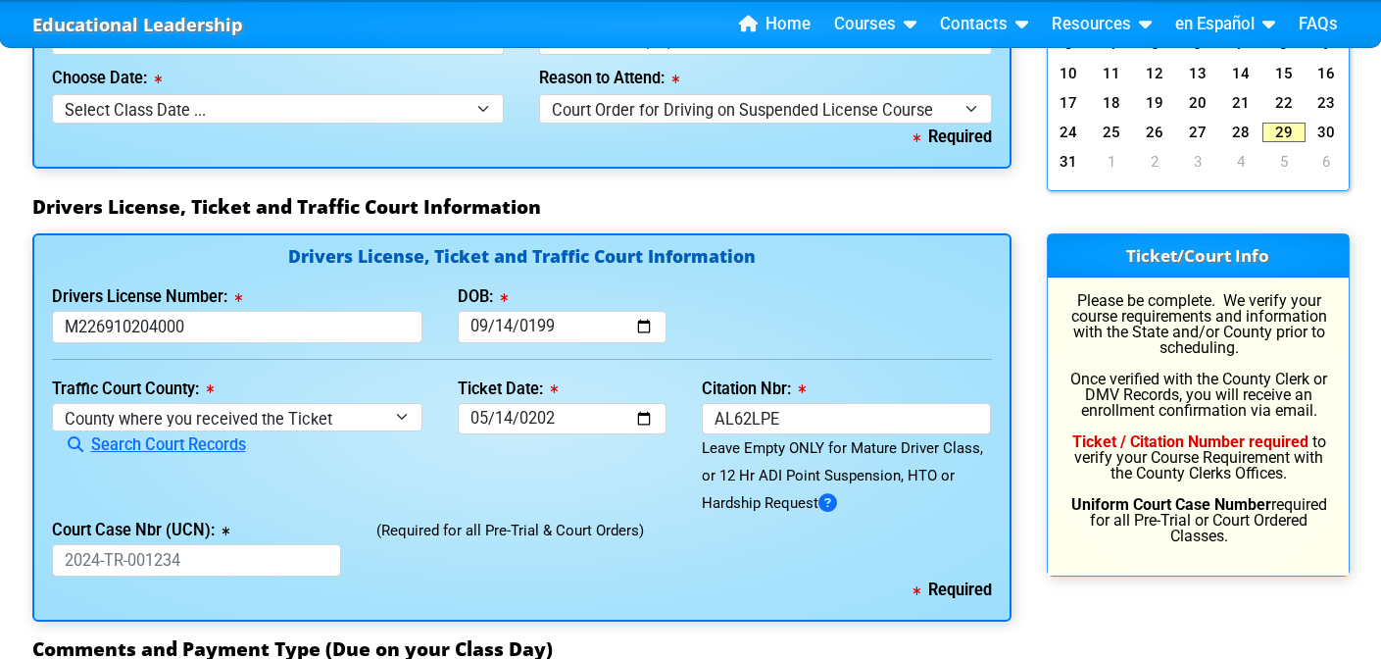
click at [183, 579] on div "Required" at bounding box center [522, 589] width 940 height 27
click at [185, 555] on input "Court Case Nbr (UCN):" at bounding box center [197, 560] width 290 height 32
type input "2025 CT 001961"
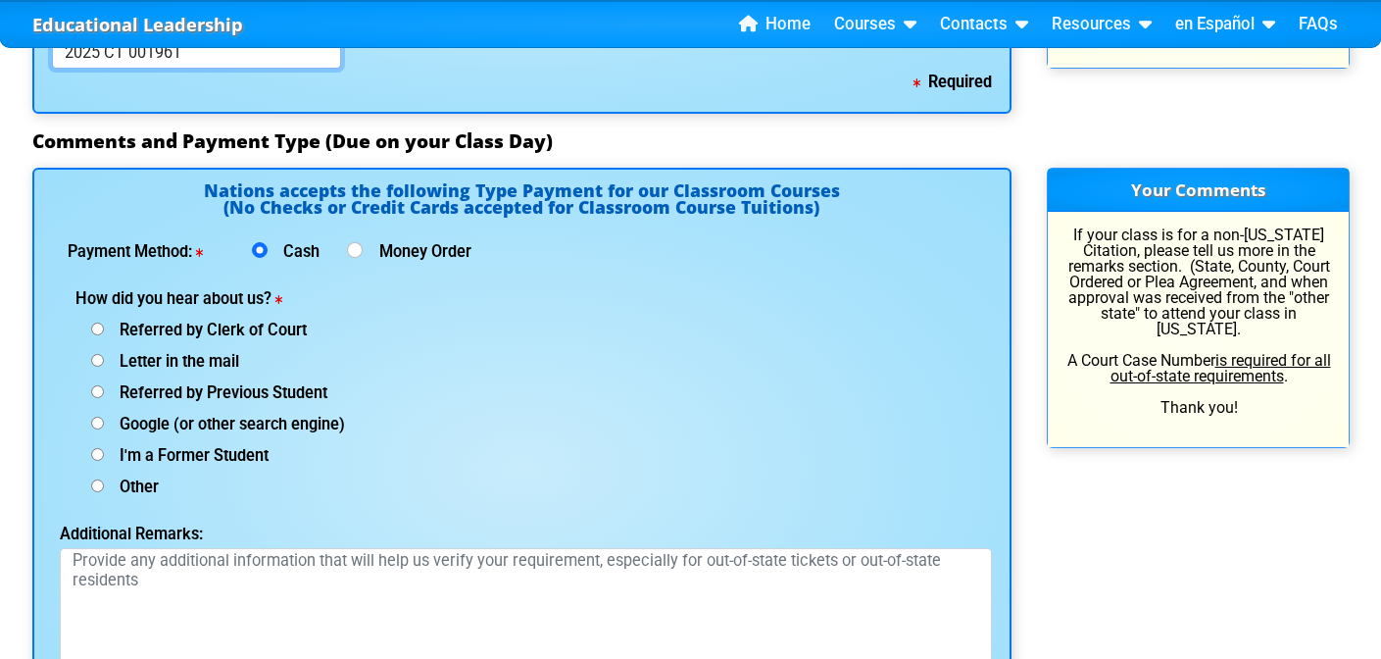
scroll to position [2419, 0]
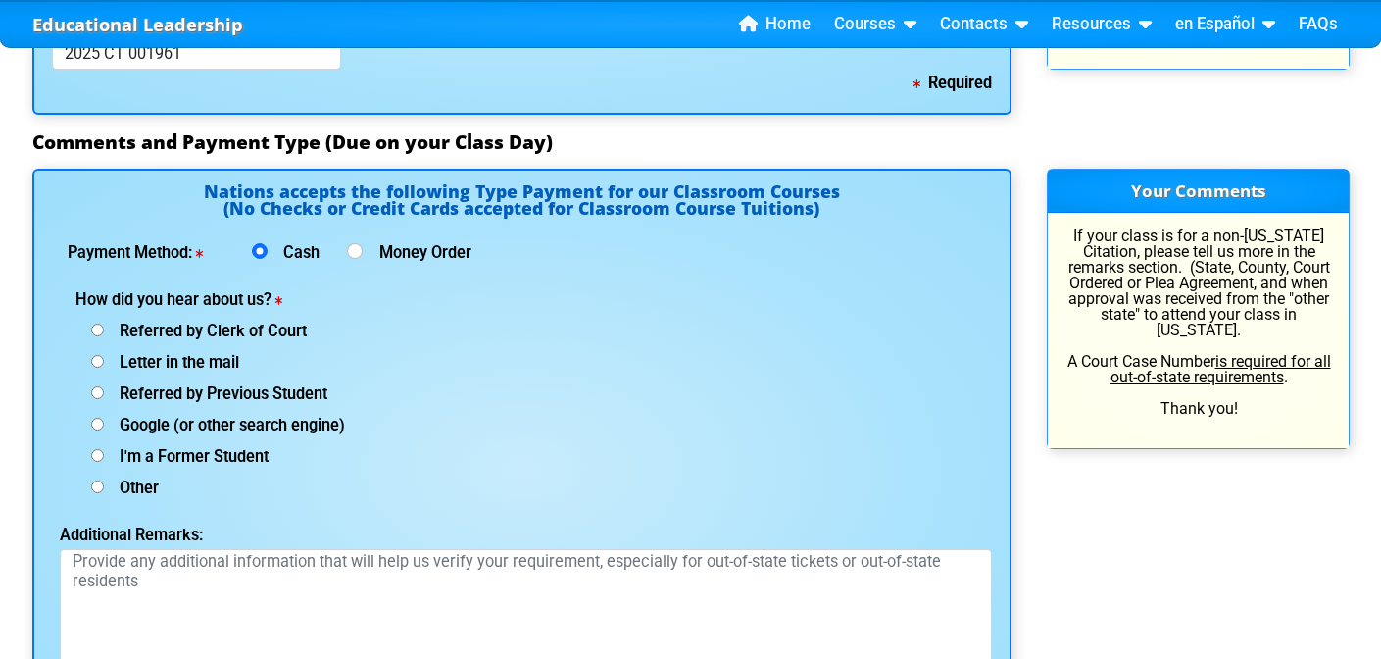
click at [97, 325] on input "Referred by Clerk of Court" at bounding box center [97, 329] width 13 height 13
radio input "true"
click at [100, 427] on input "Google (or other search engine)" at bounding box center [97, 423] width 13 height 13
radio input "true"
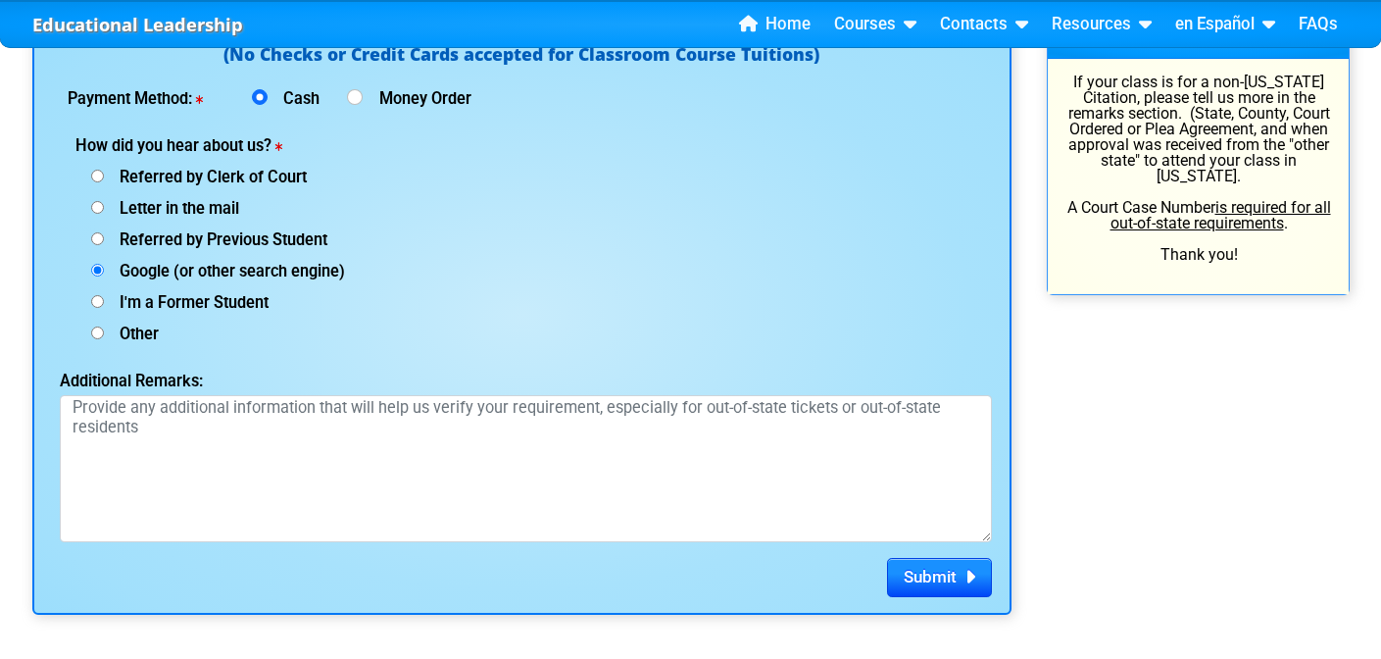
scroll to position [2676, 0]
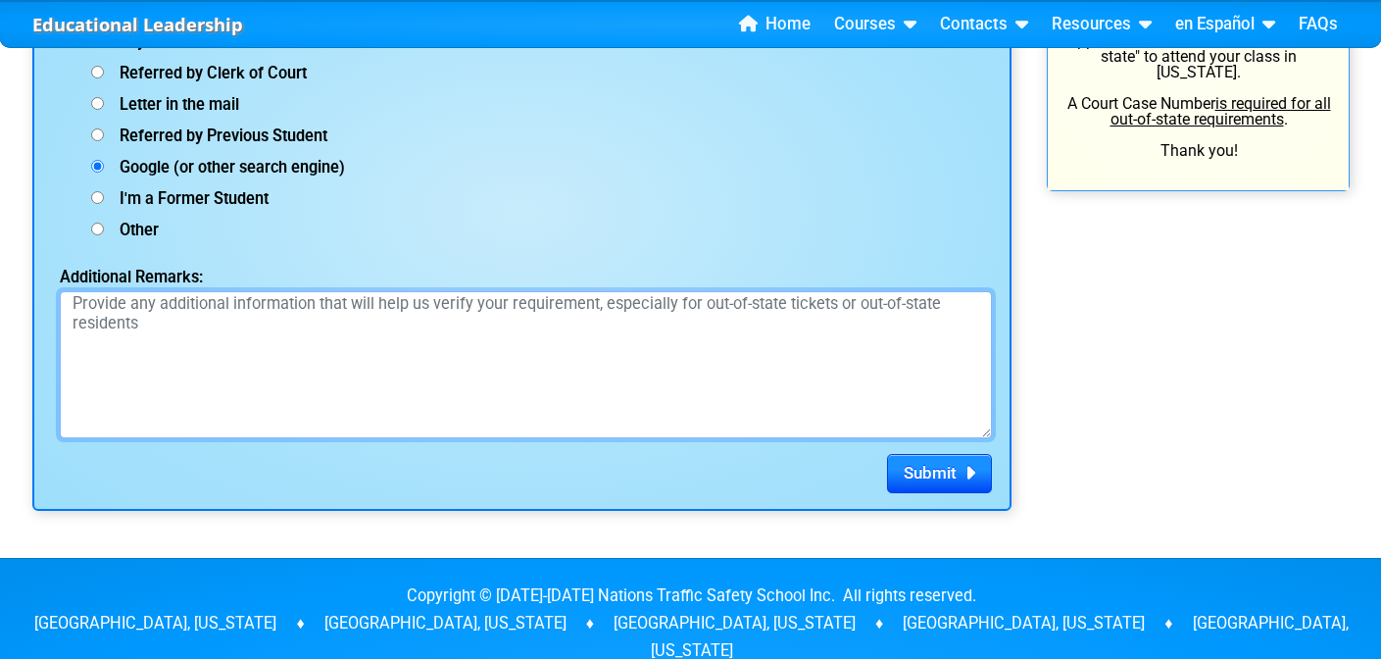
click at [232, 328] on textarea "Additional Remarks:" at bounding box center [526, 364] width 932 height 147
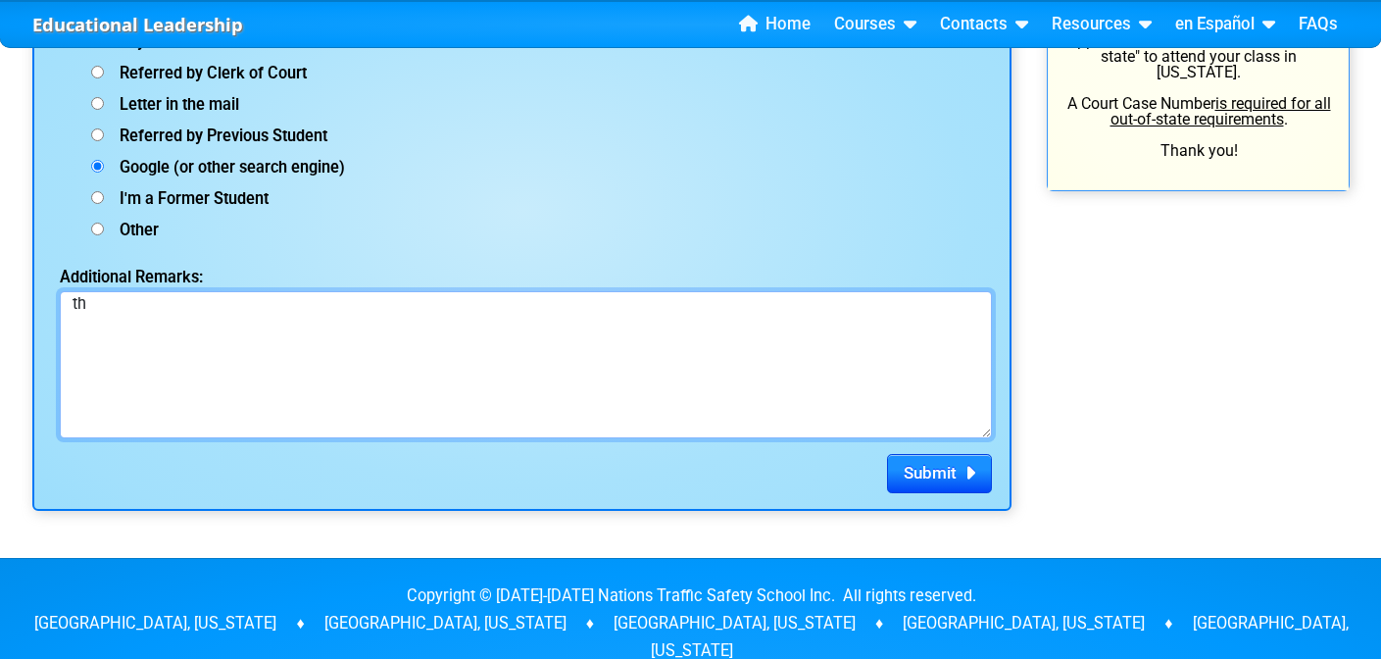
type textarea "t"
type textarea "thank you"
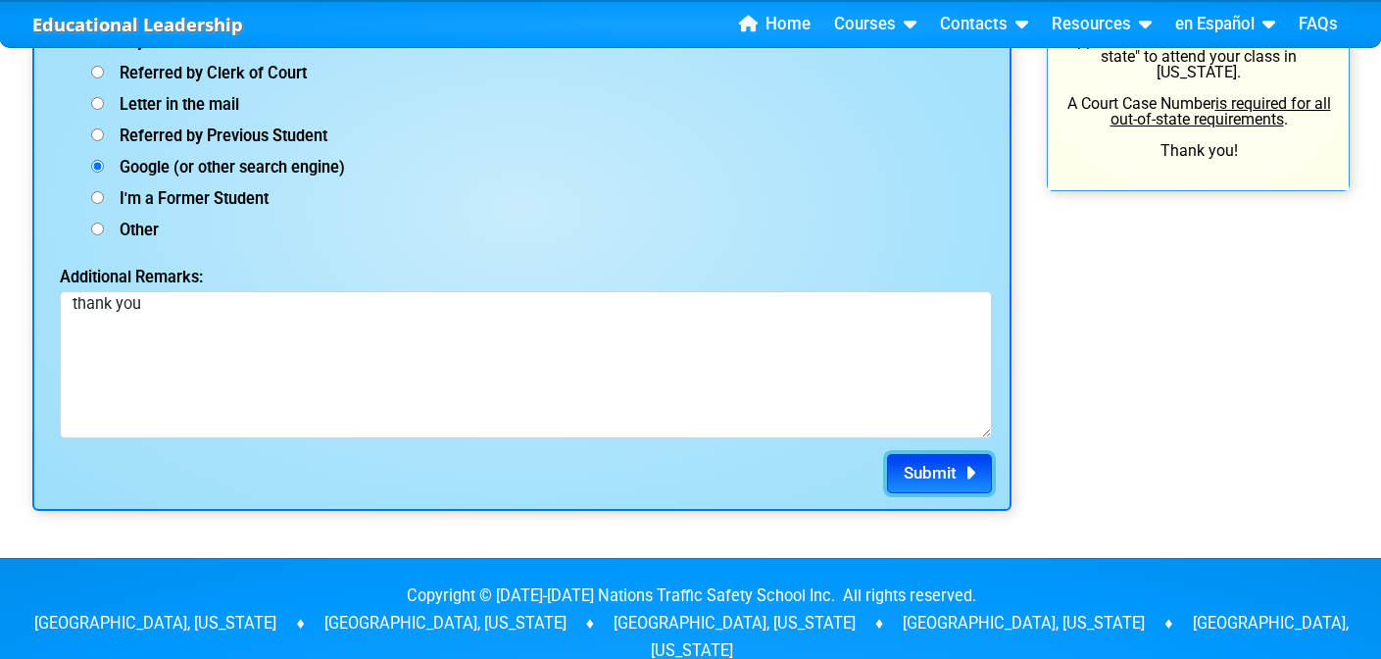
click at [959, 468] on button "Submit" at bounding box center [939, 473] width 105 height 39
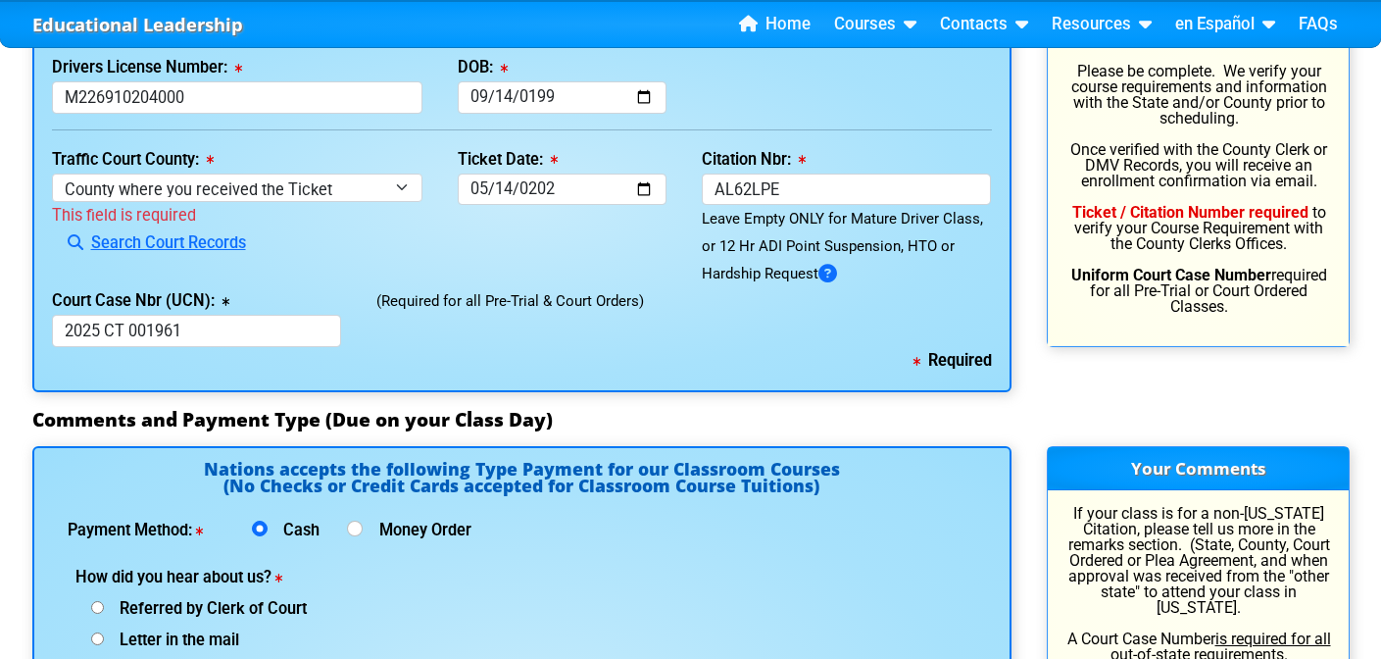
scroll to position [2141, 0]
click at [360, 183] on select "County where you received the Ticket Out of State Out of State - Georgia Out of…" at bounding box center [237, 187] width 371 height 28
select select "{"countyName":"Osceola","state":"FL","uniqueId":"e0d9688b-550c-4624-8ae7-006401…"
click at [52, 173] on select "County where you received the Ticket Out of State Out of State - Georgia Out of…" at bounding box center [237, 187] width 371 height 28
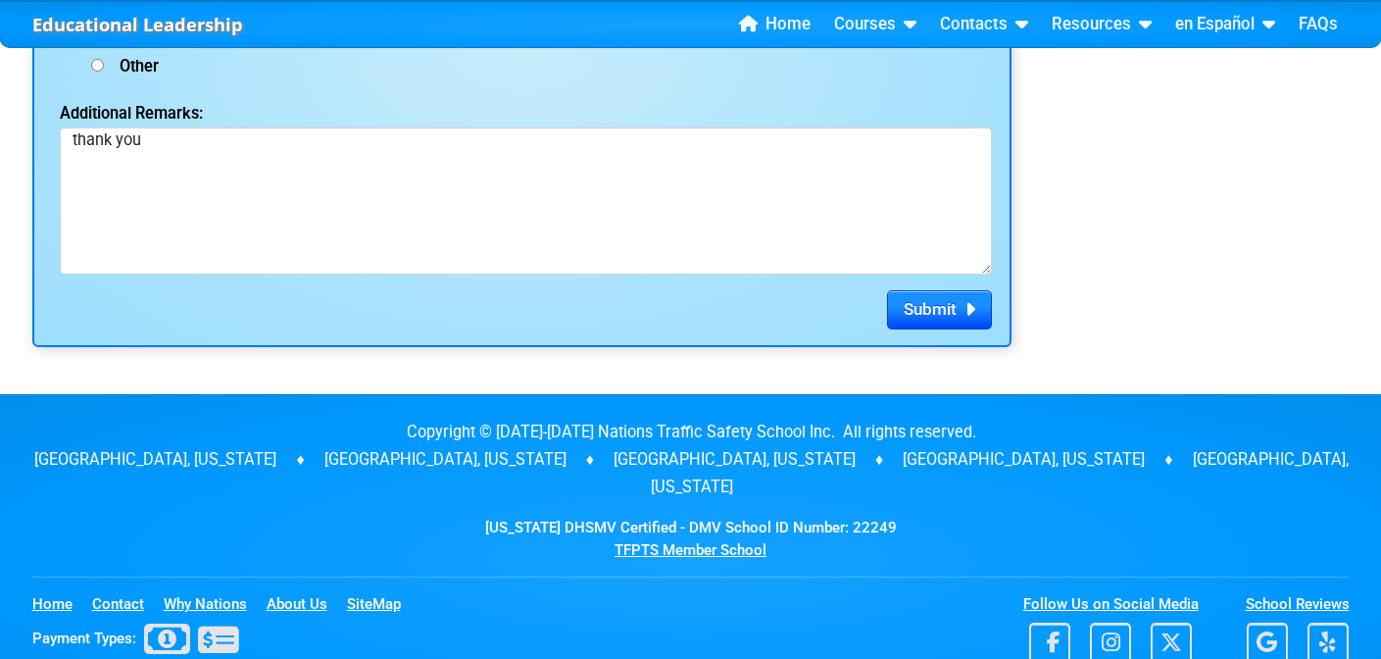
scroll to position [2959, 0]
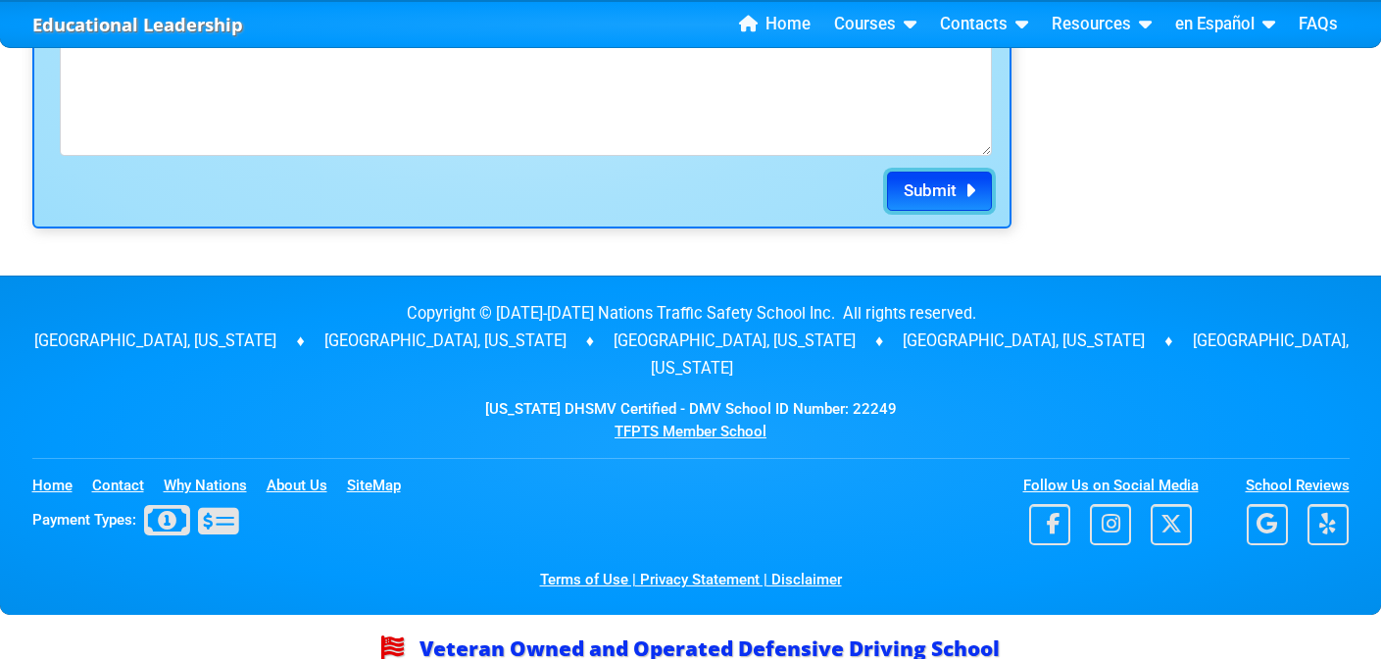
click at [952, 199] on span "Submit" at bounding box center [930, 190] width 53 height 20
